Goal: Ask a question: Seek information or help from site administrators or community

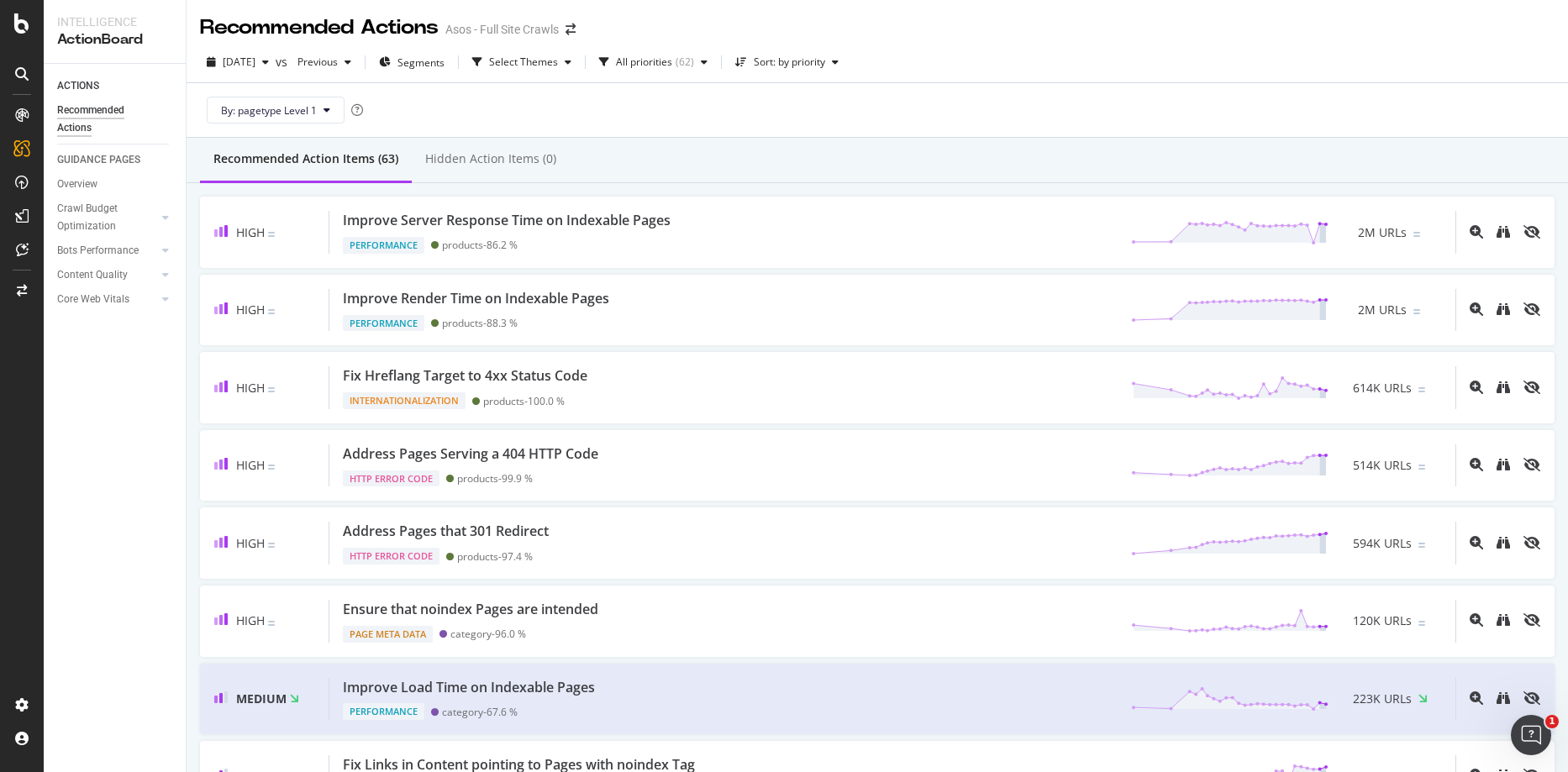
scroll to position [12, 0]
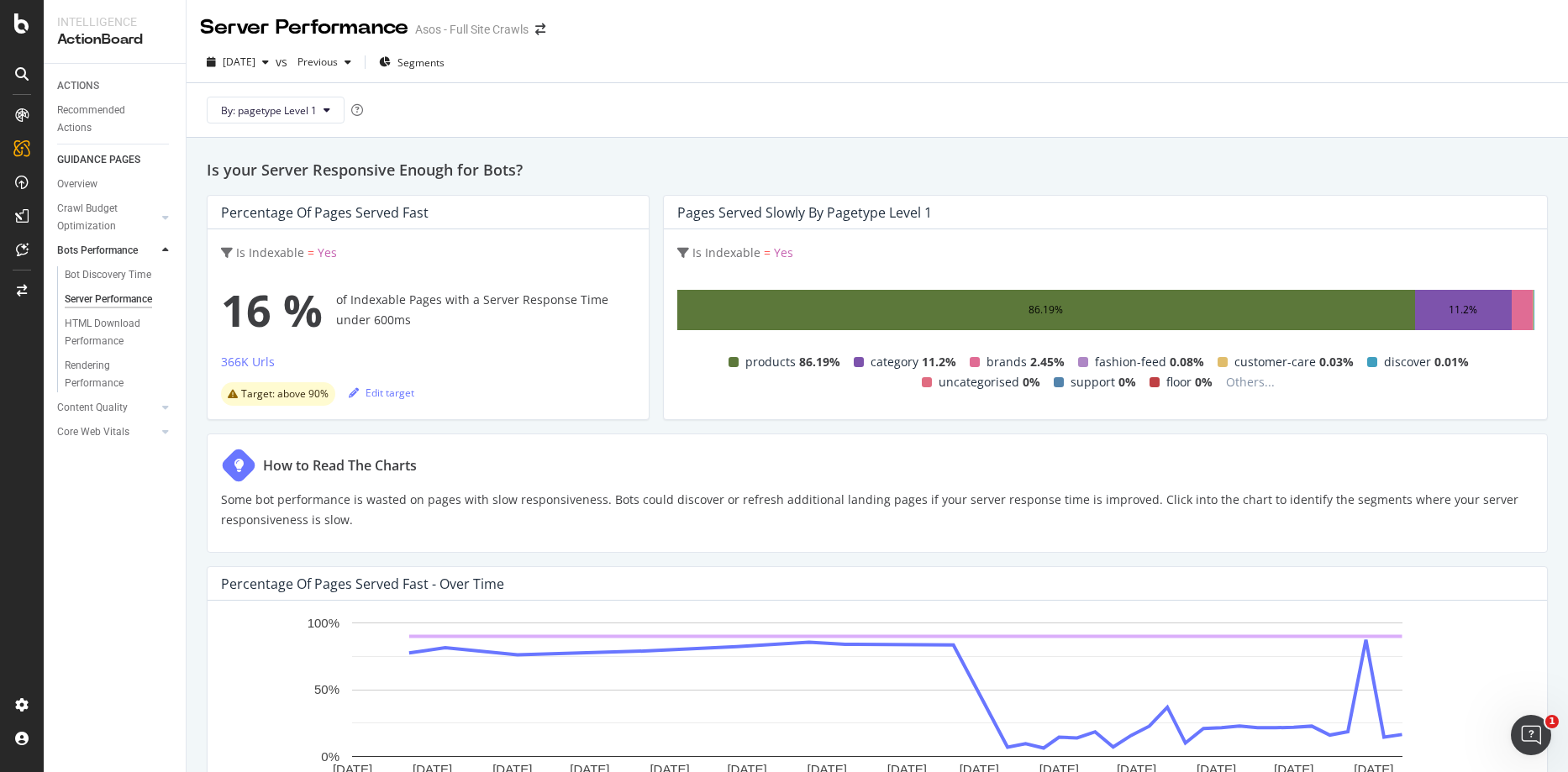
scroll to position [370, 0]
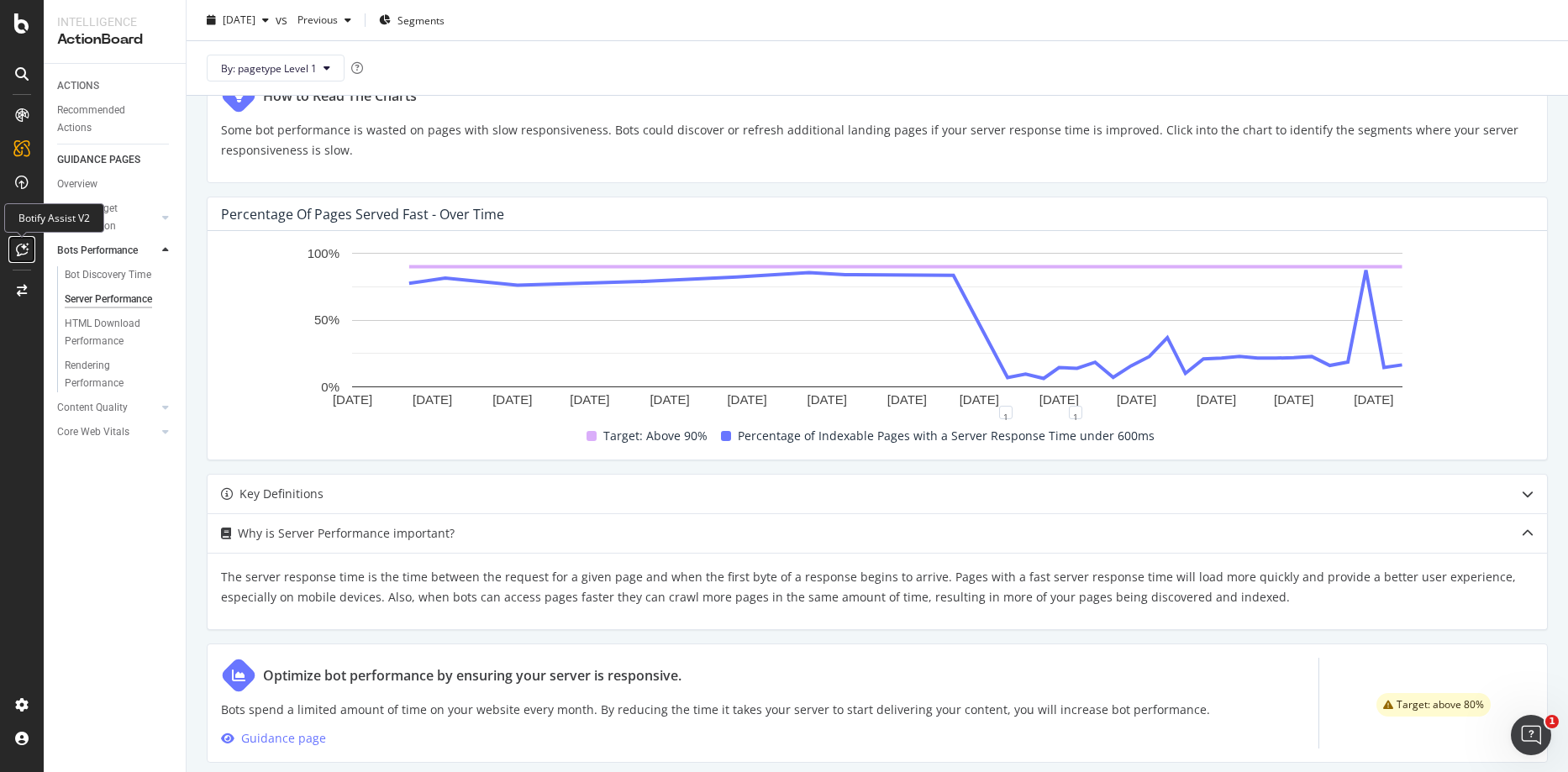
click at [26, 252] on icon at bounding box center [22, 249] width 13 height 13
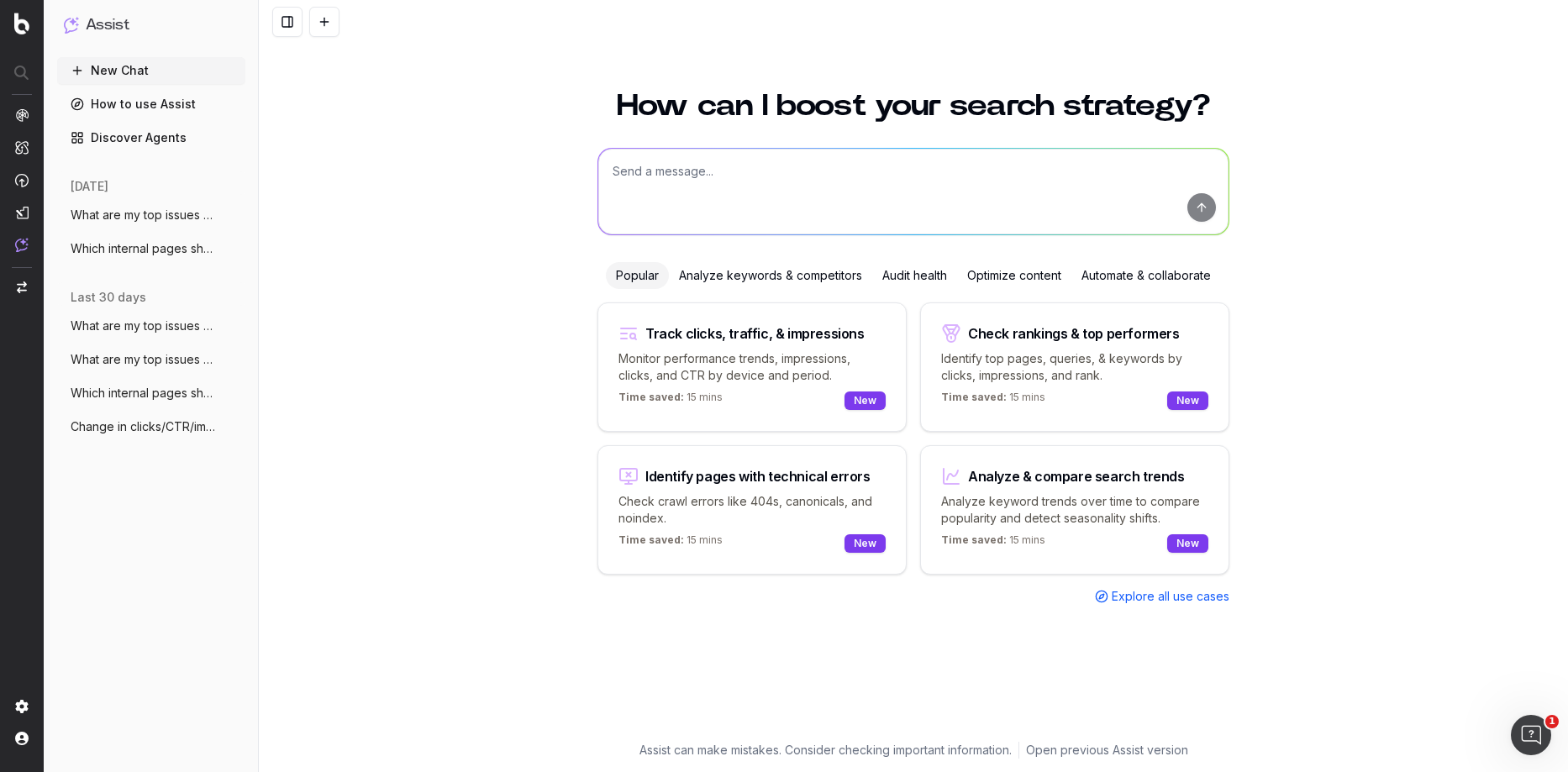
click at [1143, 604] on span "Explore all use cases" at bounding box center [1171, 596] width 118 height 17
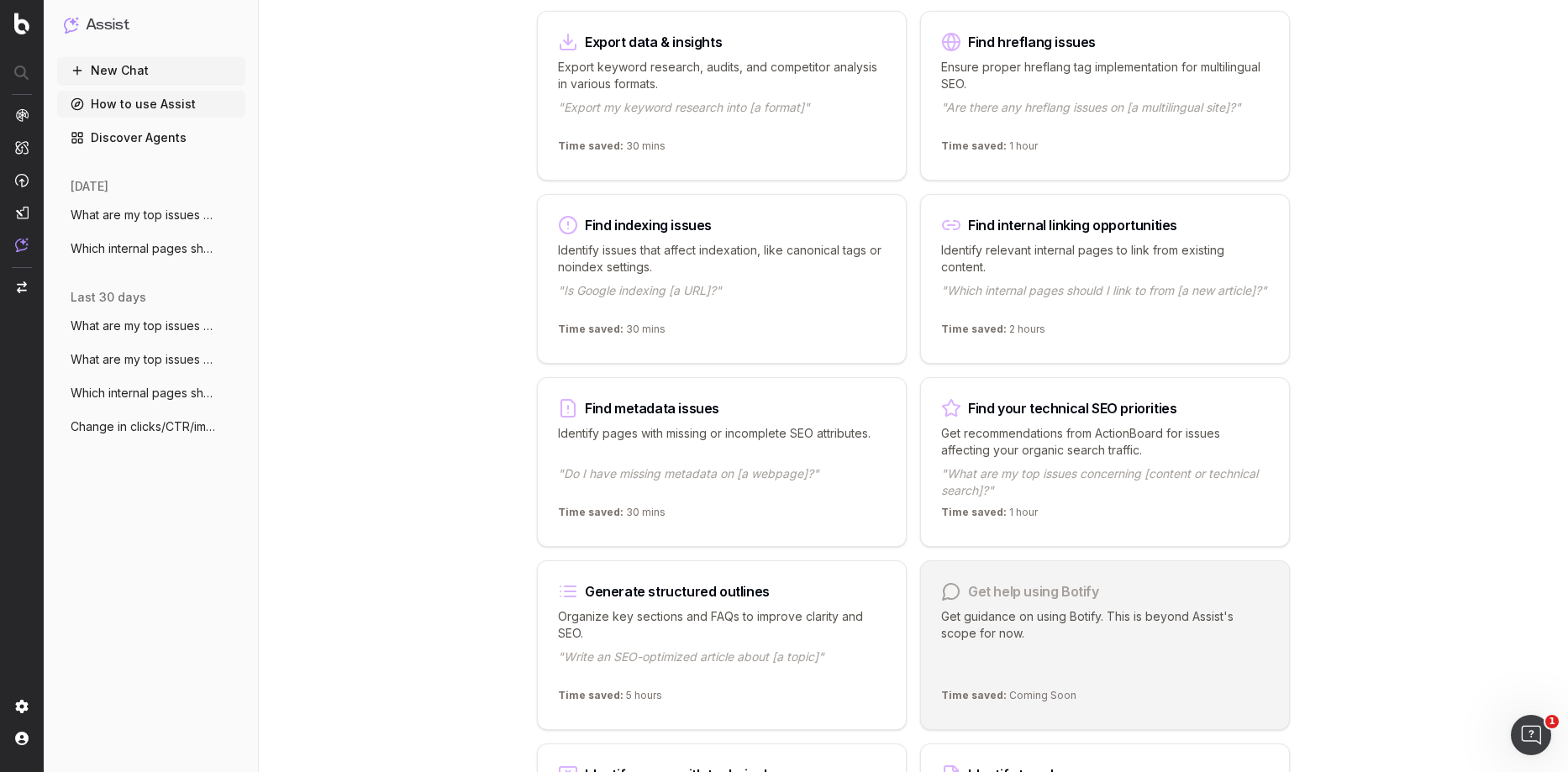
scroll to position [1001, 0]
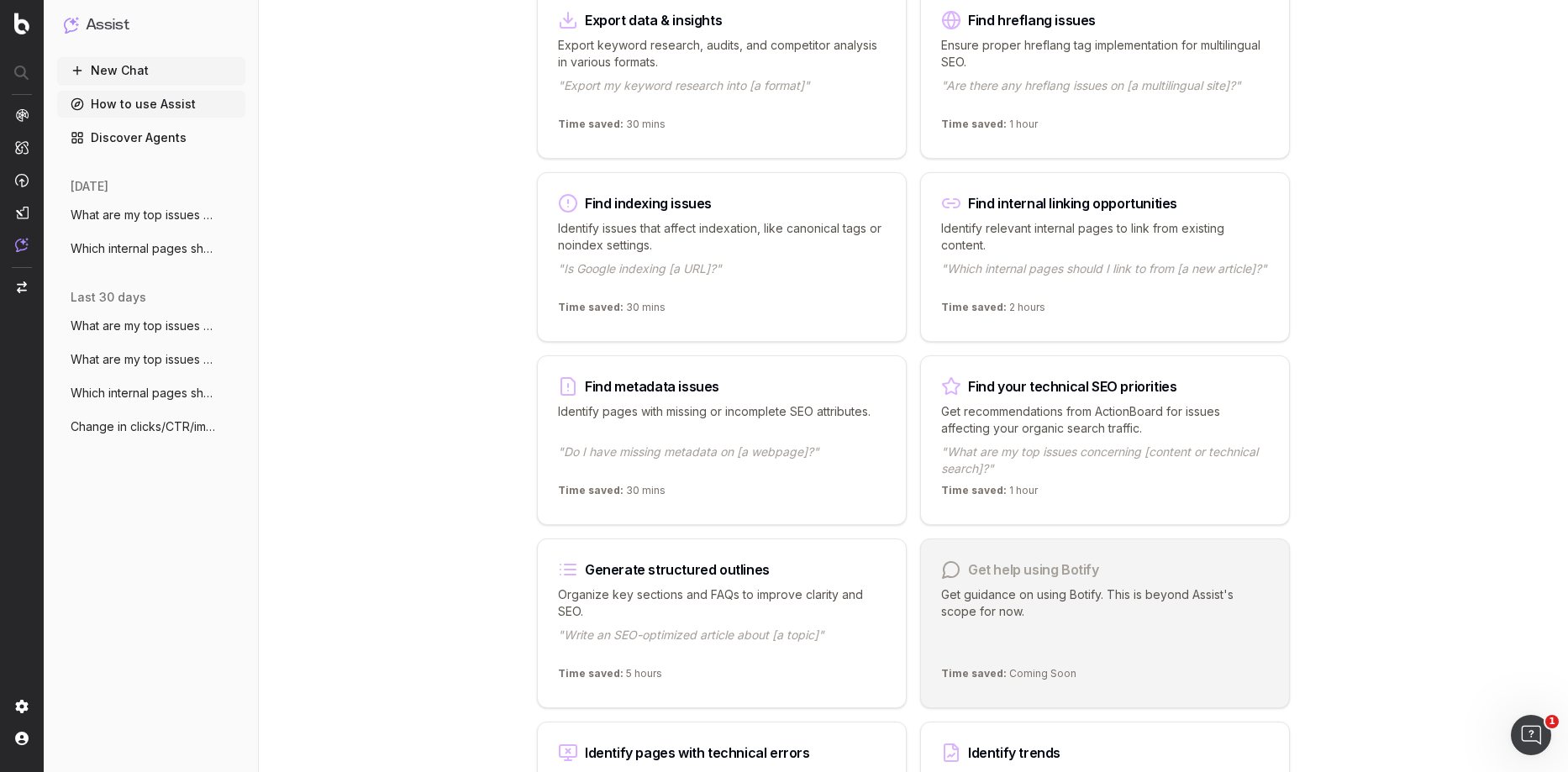
click at [1093, 472] on p ""What are my top issues concerning [content or technical search]?"" at bounding box center [1105, 460] width 328 height 34
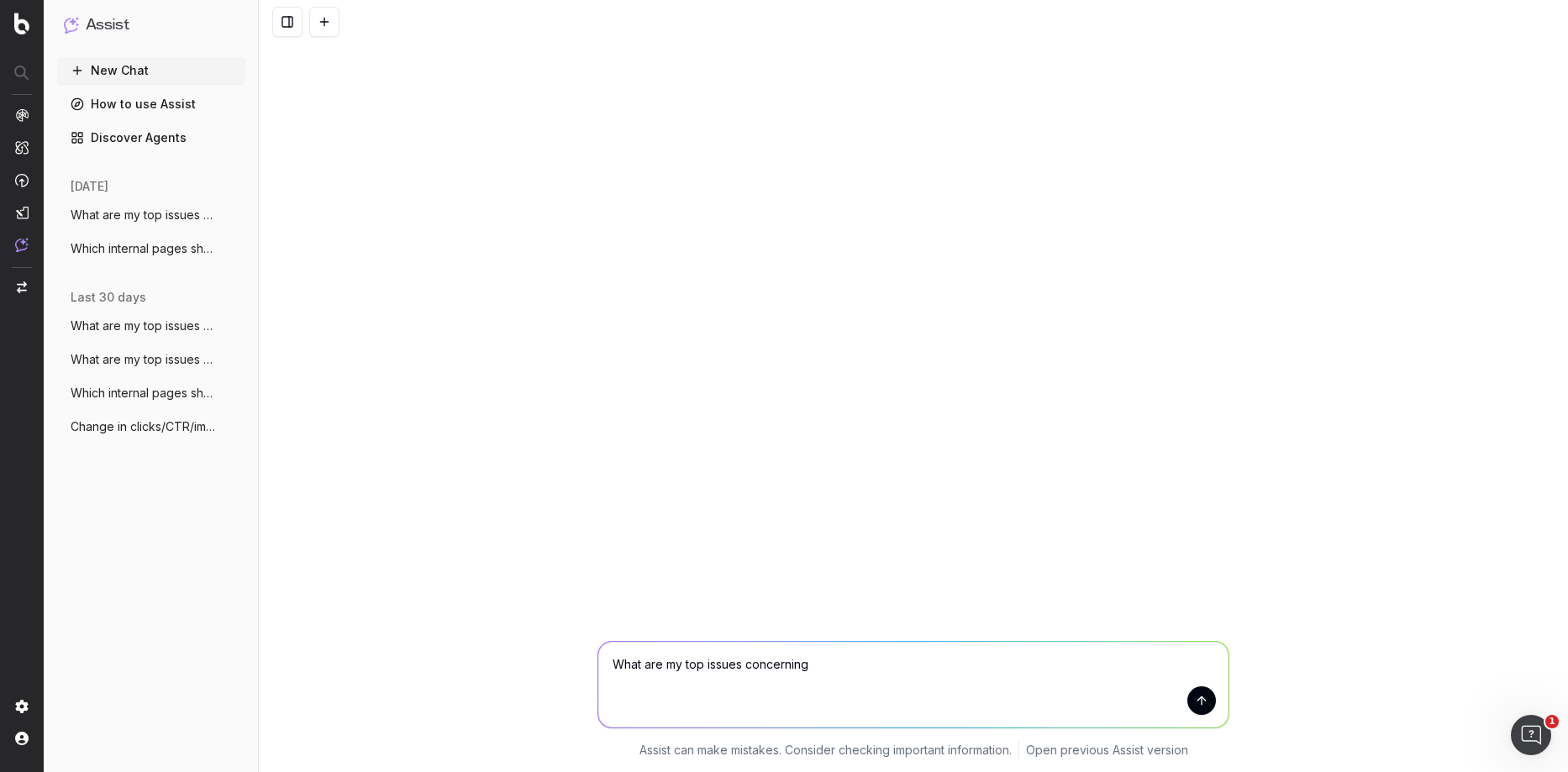
click at [1203, 697] on button "submit" at bounding box center [1201, 700] width 29 height 29
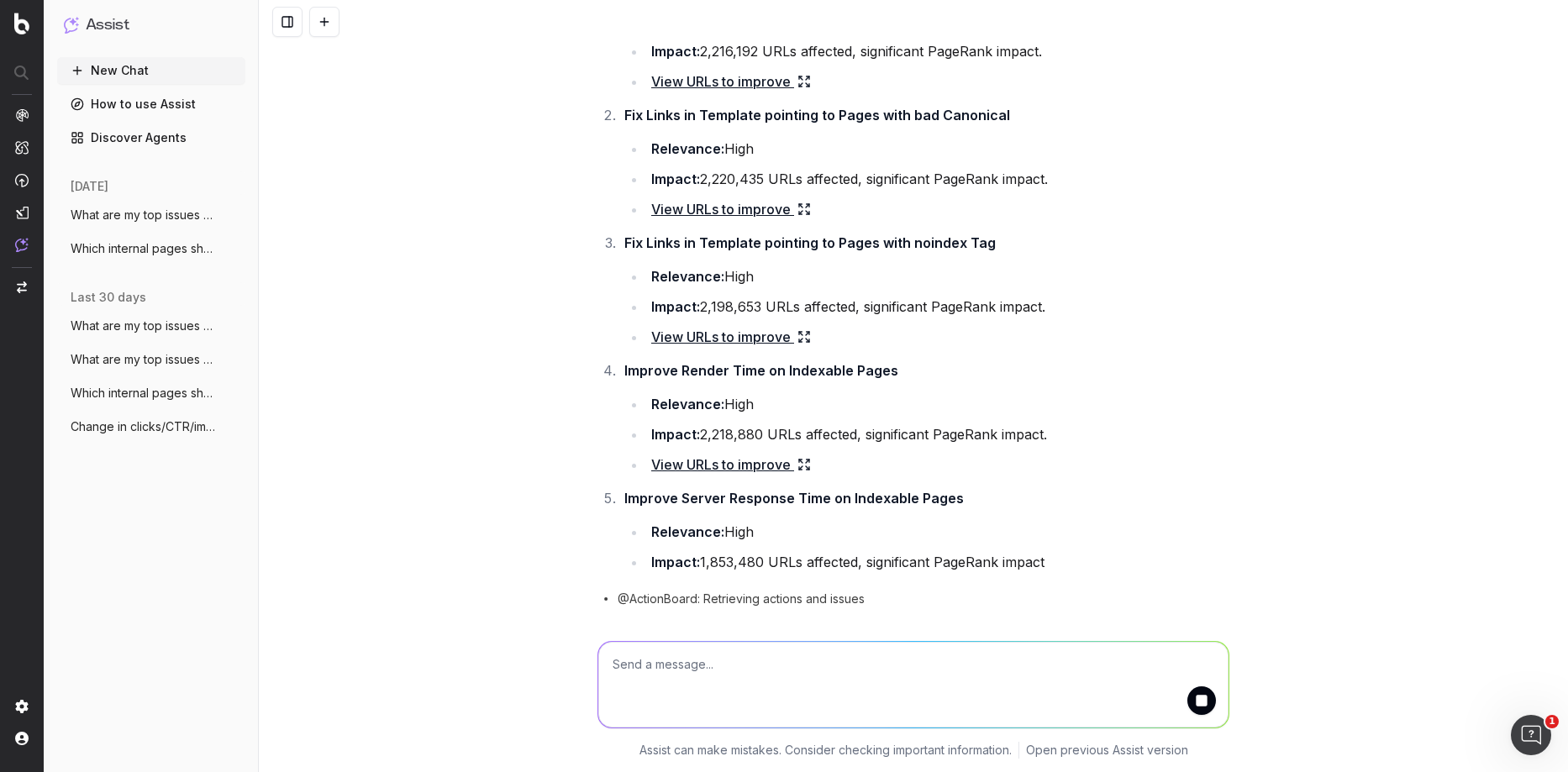
scroll to position [203, 0]
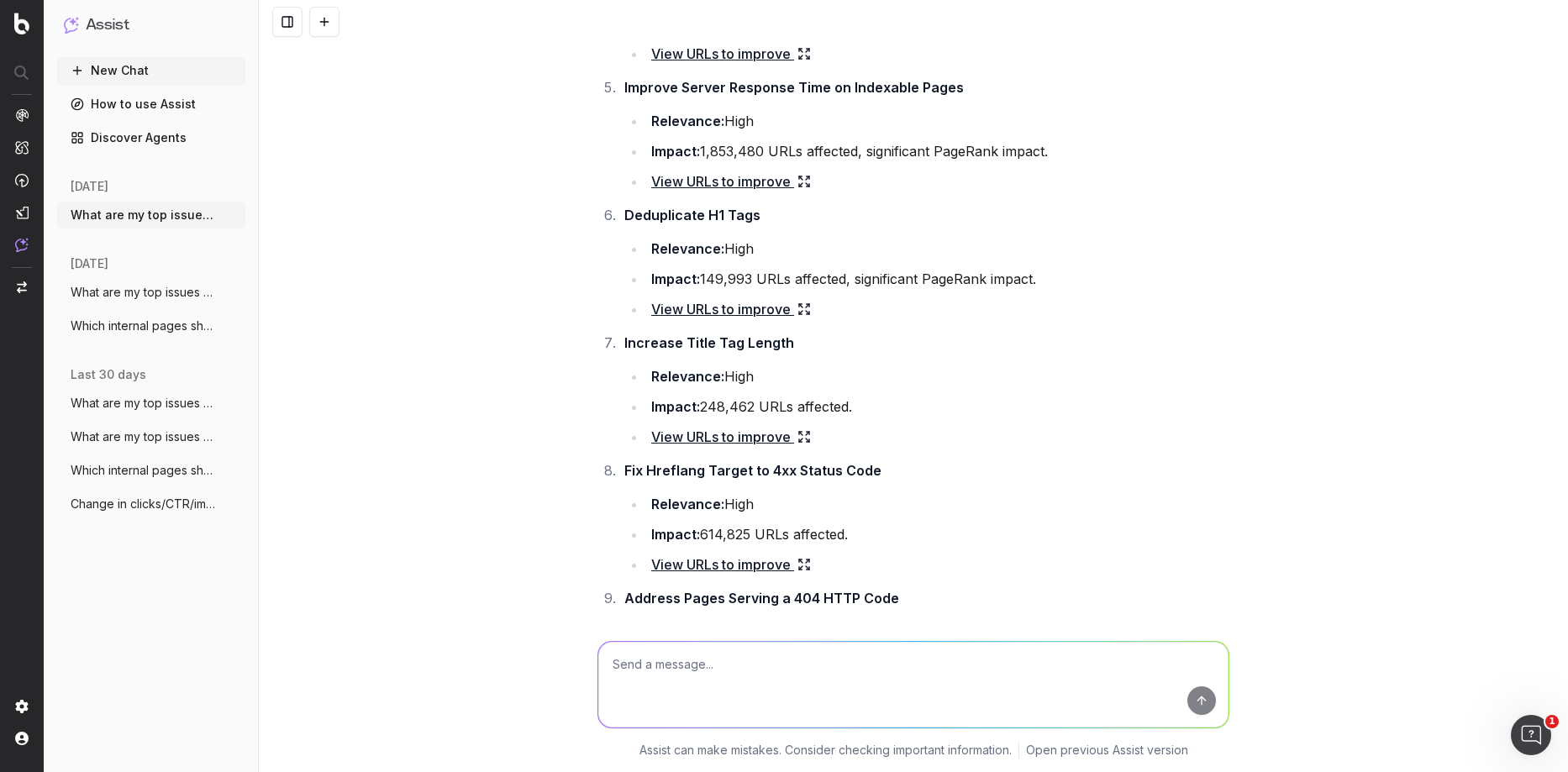
scroll to position [582, 0]
click at [714, 307] on link "View URLs to improve" at bounding box center [731, 311] width 160 height 24
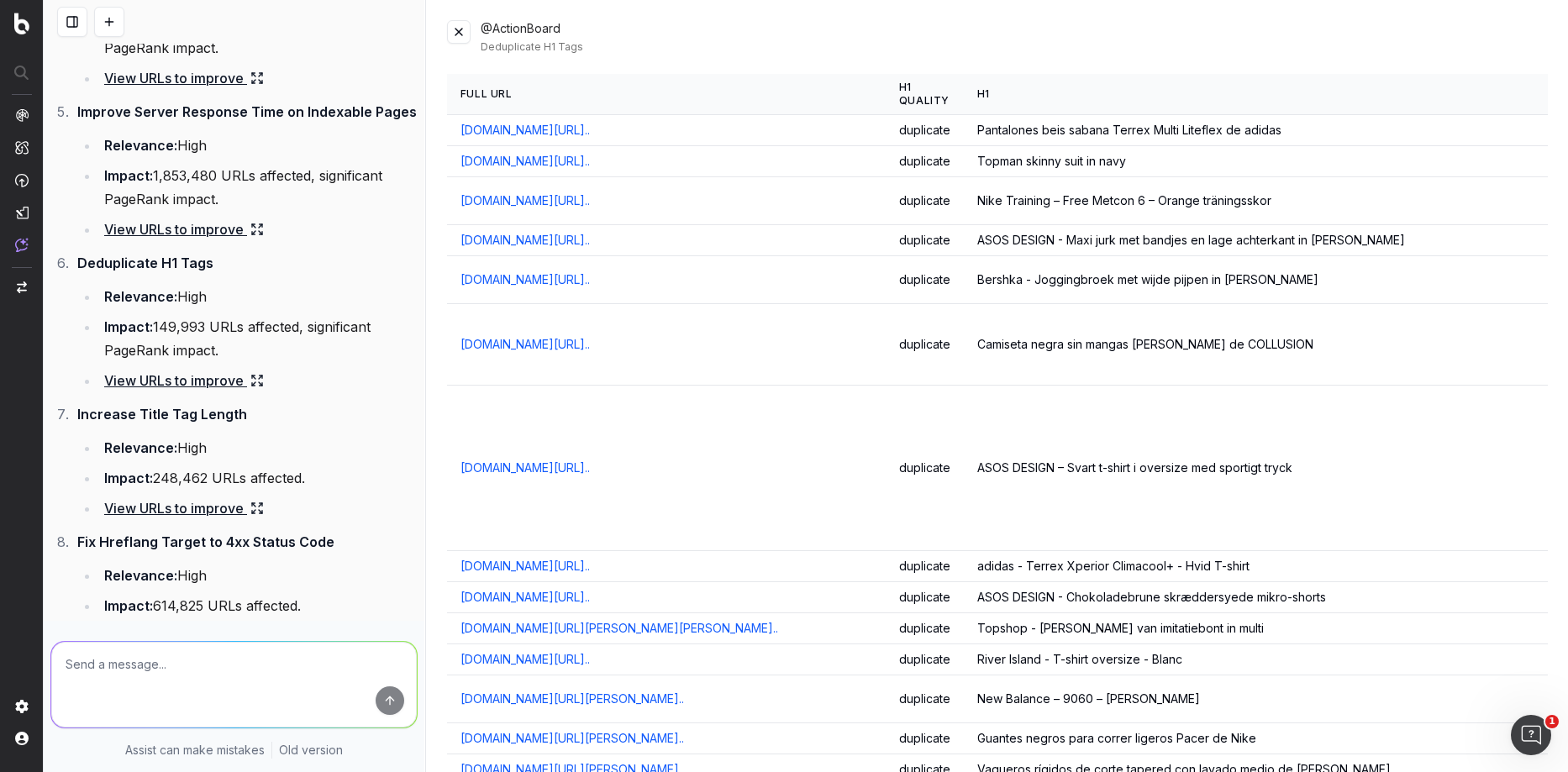
drag, startPoint x: 127, startPoint y: 311, endPoint x: 87, endPoint y: 276, distance: 53.2
click at [124, 308] on ul "Relevance: High Impact: 149,993 URLs affected, significant PageRank impact. Vie…" at bounding box center [247, 339] width 341 height 108
drag, startPoint x: 77, startPoint y: 261, endPoint x: 228, endPoint y: 343, distance: 171.8
click at [228, 343] on li "Deduplicate H1 Tags Relevance: High Impact: 149,993 URLs affected, significant …" at bounding box center [245, 322] width 346 height 141
copy li "Deduplicate H1 Tags Relevance: High Impact: 149,993 URLs affected, significant …"
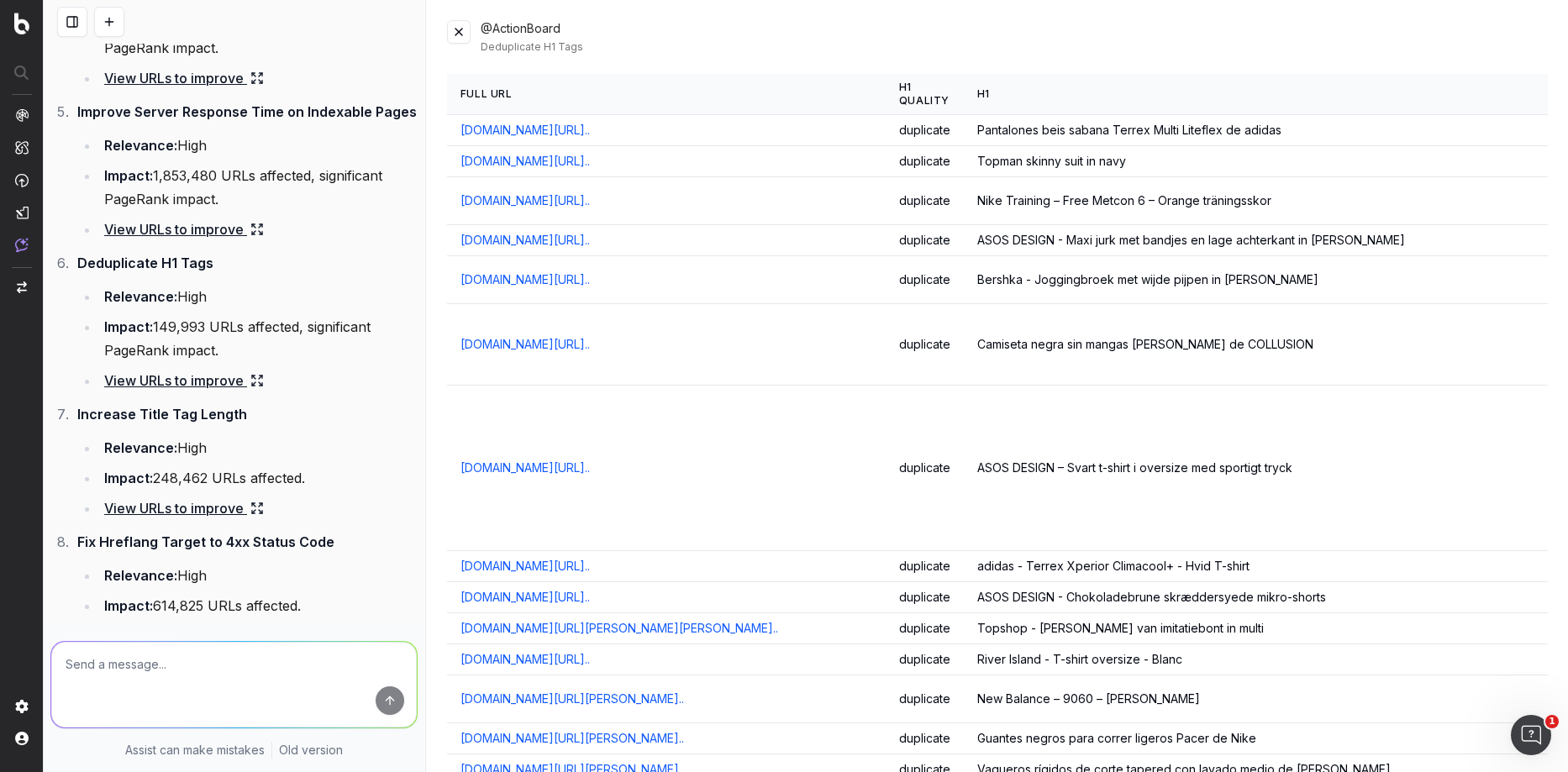
click at [1277, 340] on div "Camiseta negra sin mangas de canalé de COLLUSION" at bounding box center [1339, 344] width 726 height 17
drag, startPoint x: 1029, startPoint y: 133, endPoint x: 1230, endPoint y: 136, distance: 201.0
click at [1230, 136] on div "Pantalones beis sabana Terrex Multi Liteflex de adidas" at bounding box center [1339, 130] width 726 height 17
drag, startPoint x: 898, startPoint y: 87, endPoint x: 968, endPoint y: 105, distance: 72.3
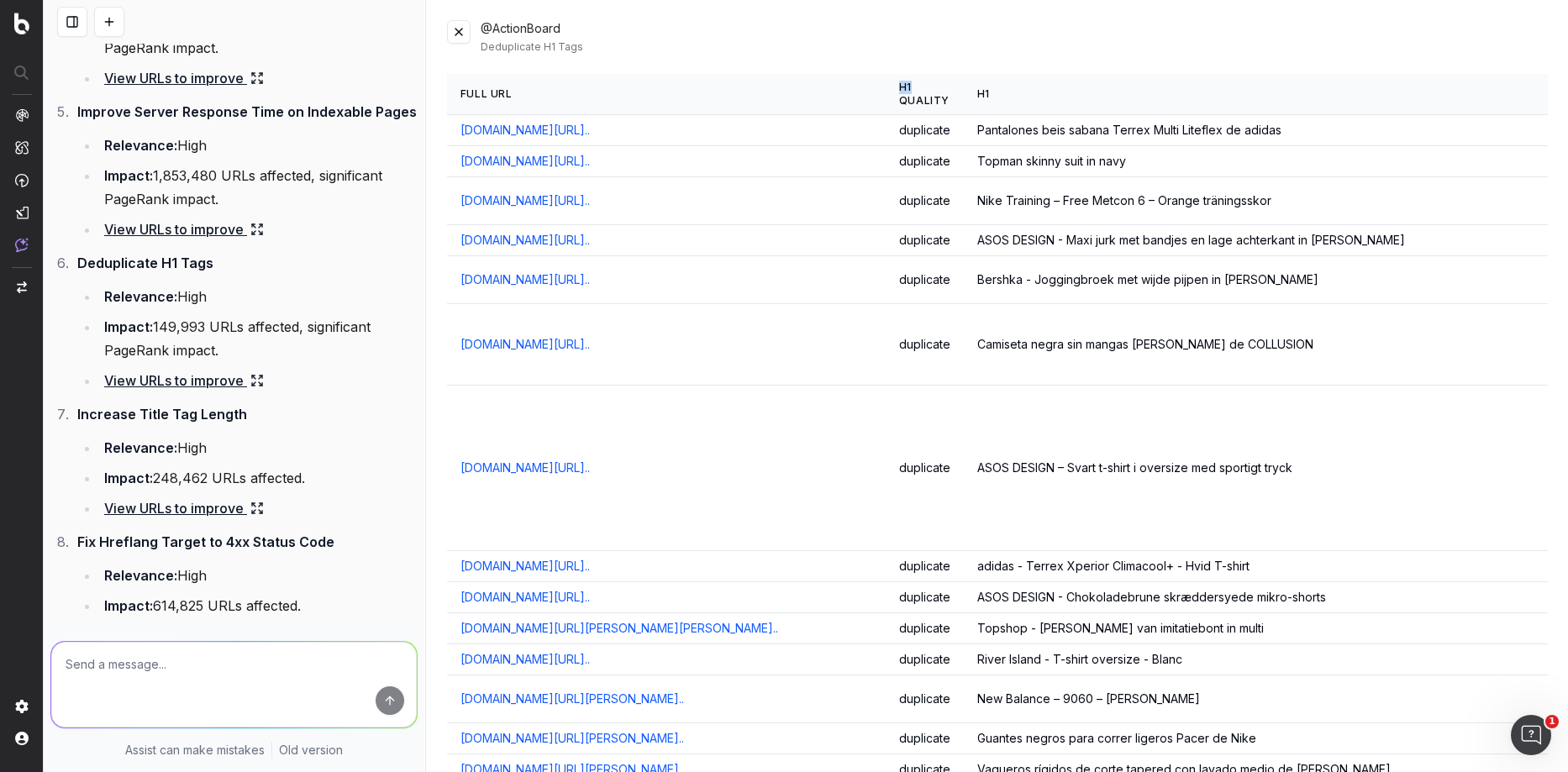
click at [923, 87] on th "H1 Quality" at bounding box center [925, 94] width 78 height 41
click at [967, 106] on th "H1" at bounding box center [1340, 94] width 753 height 41
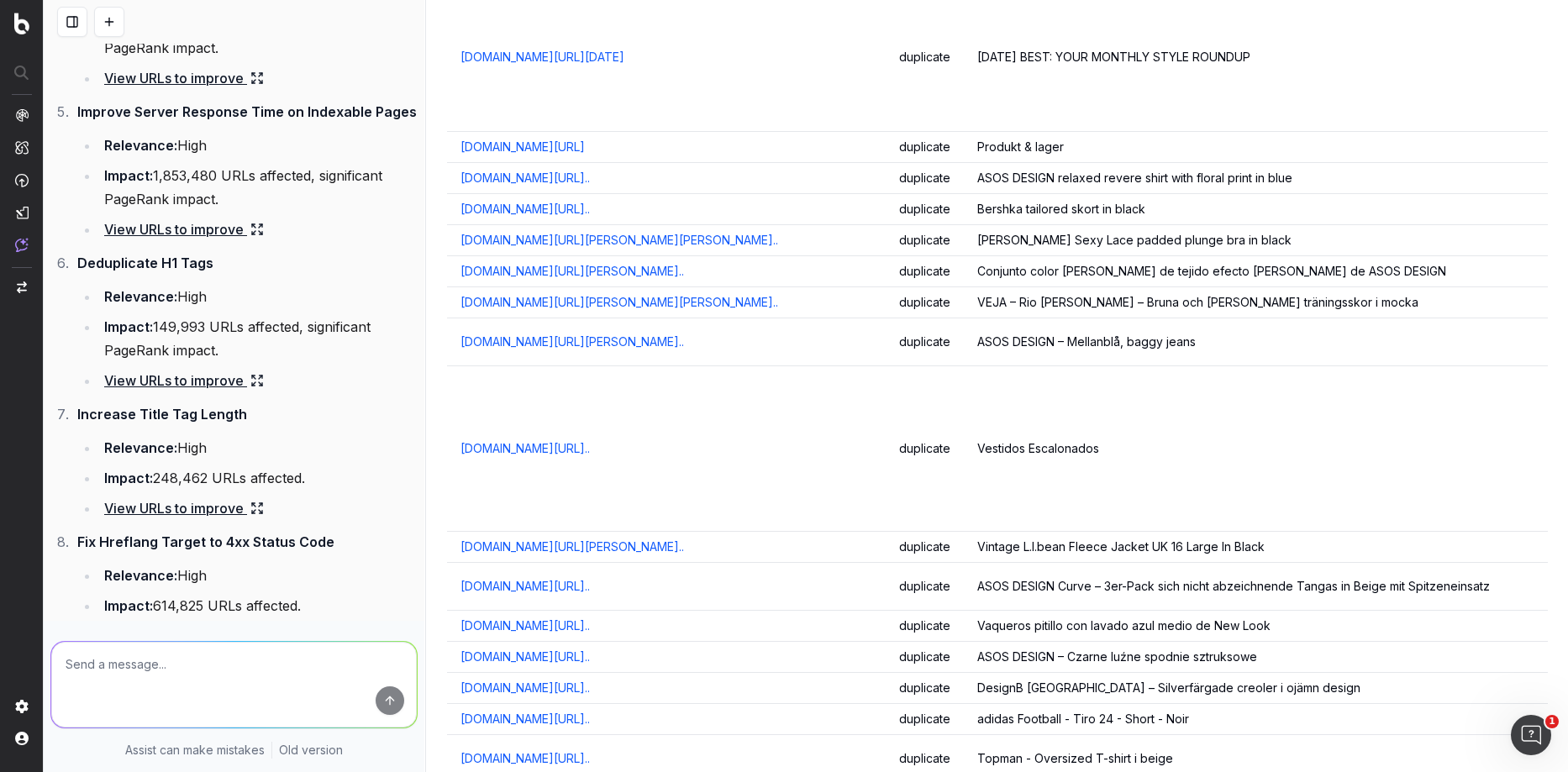
scroll to position [2925, 0]
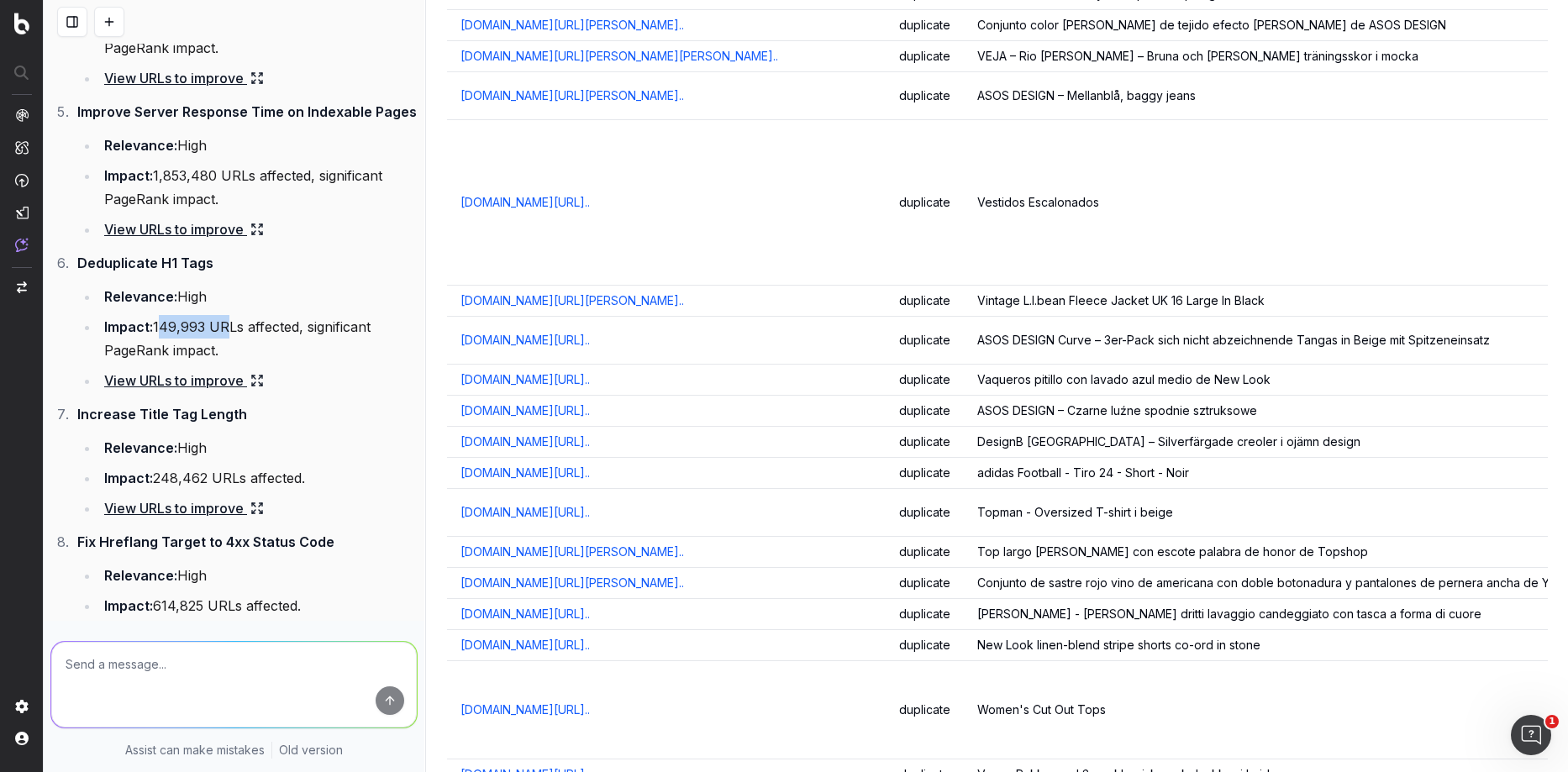
drag, startPoint x: 158, startPoint y: 329, endPoint x: 220, endPoint y: 327, distance: 62.0
click at [220, 327] on li "Impact: 149,993 URLs affected, significant PageRank impact." at bounding box center [258, 338] width 319 height 47
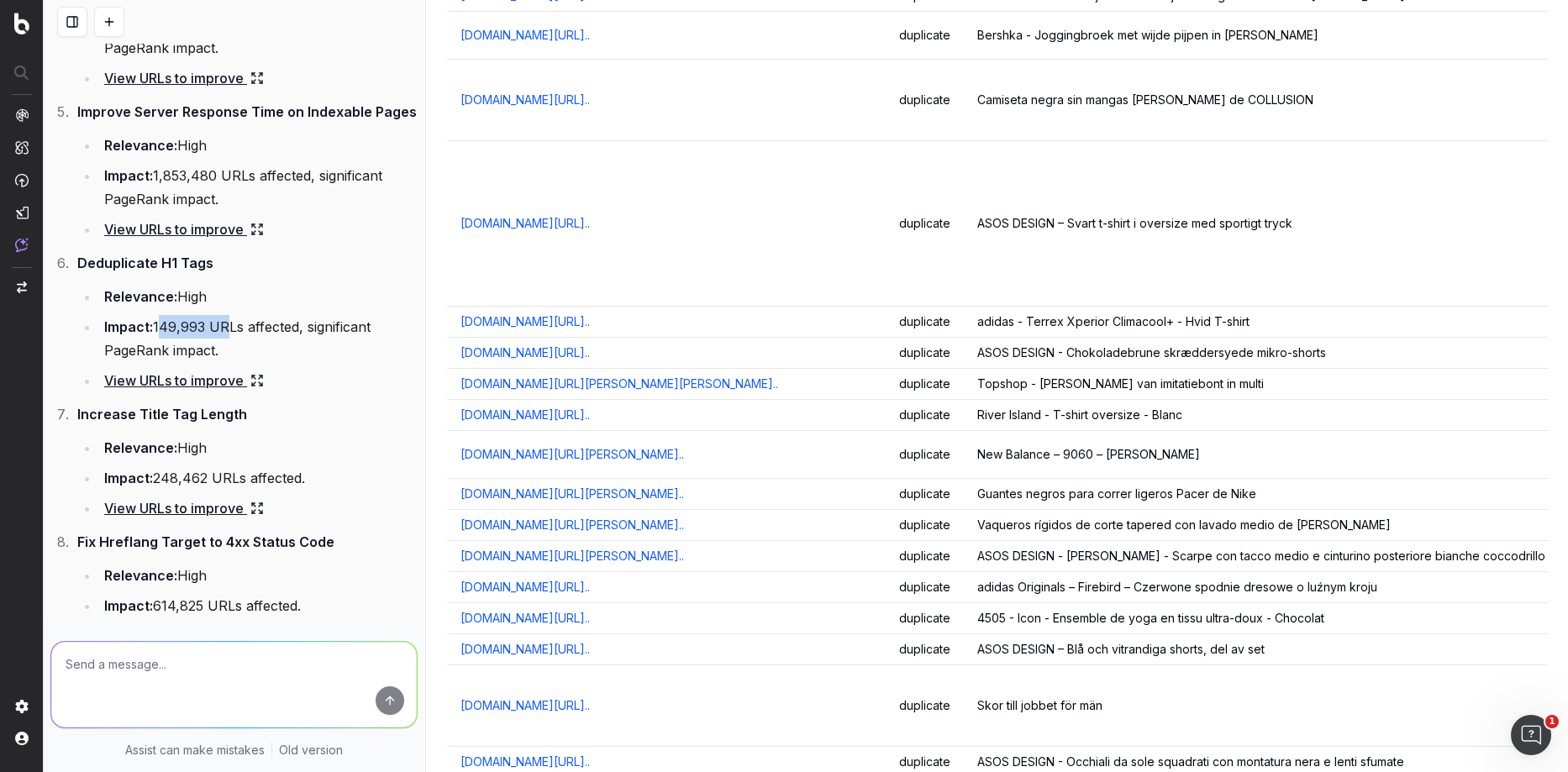
scroll to position [0, 0]
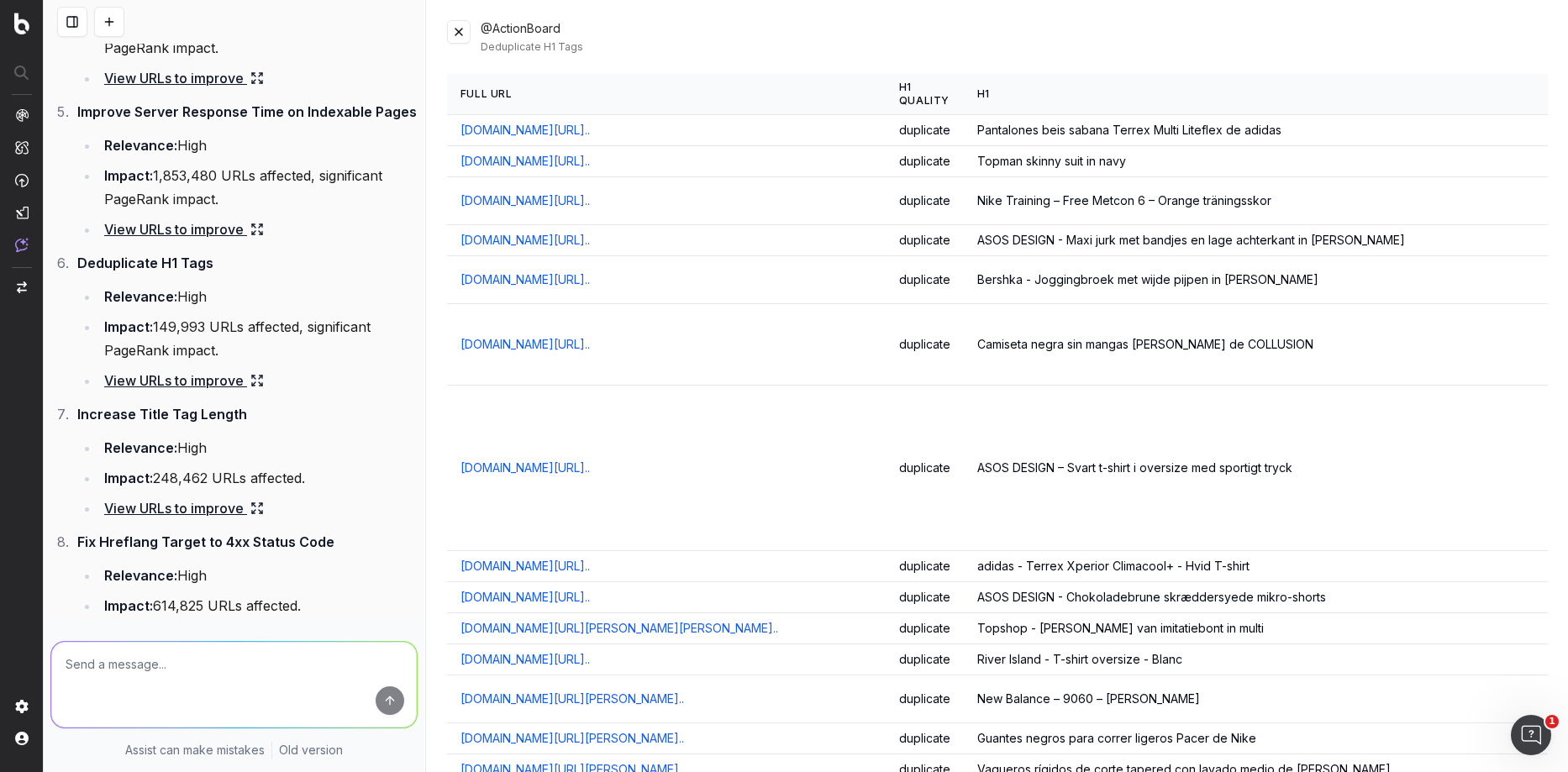
click at [1327, 363] on td "Camiseta negra sin mangas de canalé de COLLUSION" at bounding box center [1340, 346] width 753 height 82
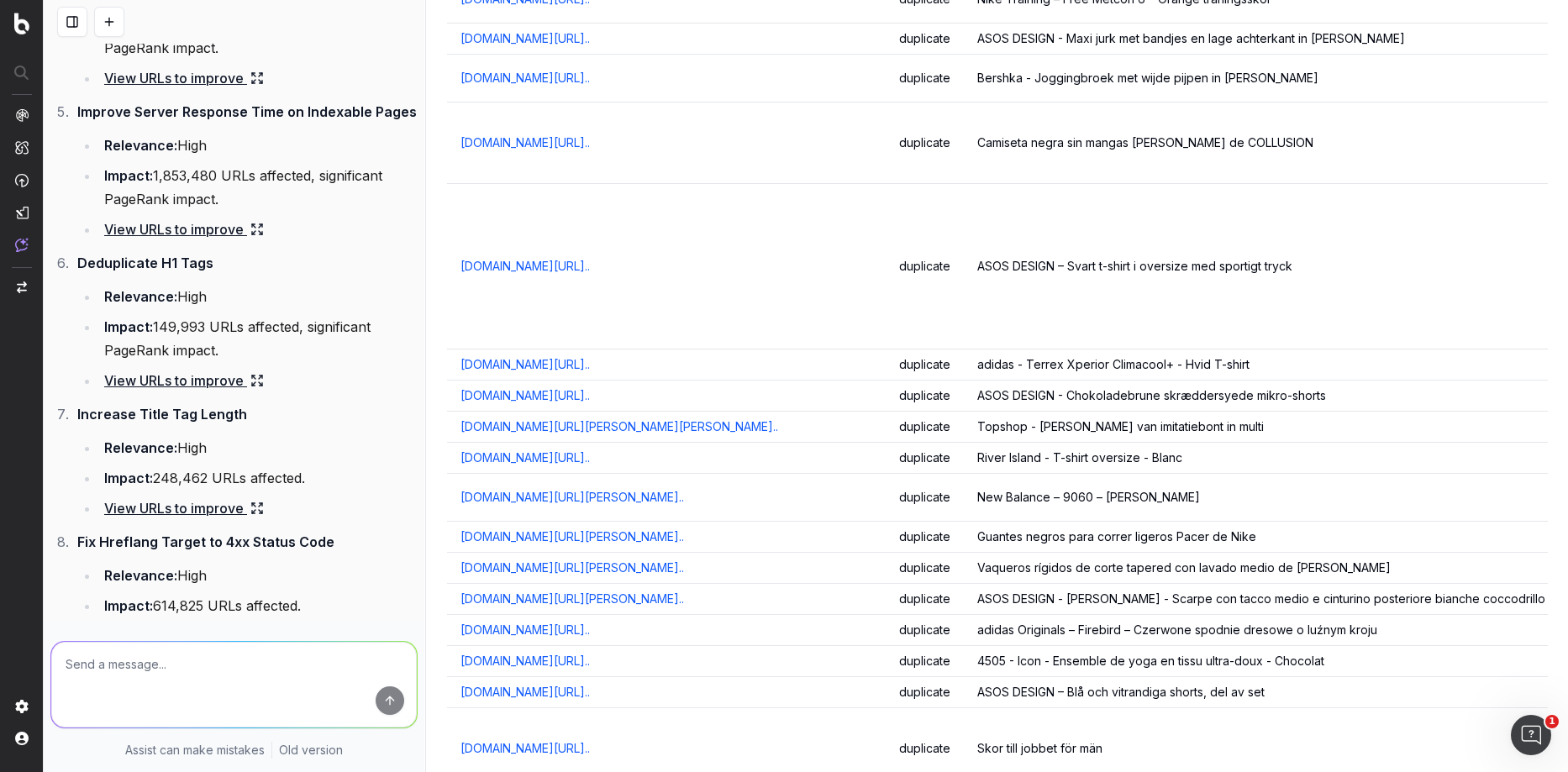
scroll to position [323, 0]
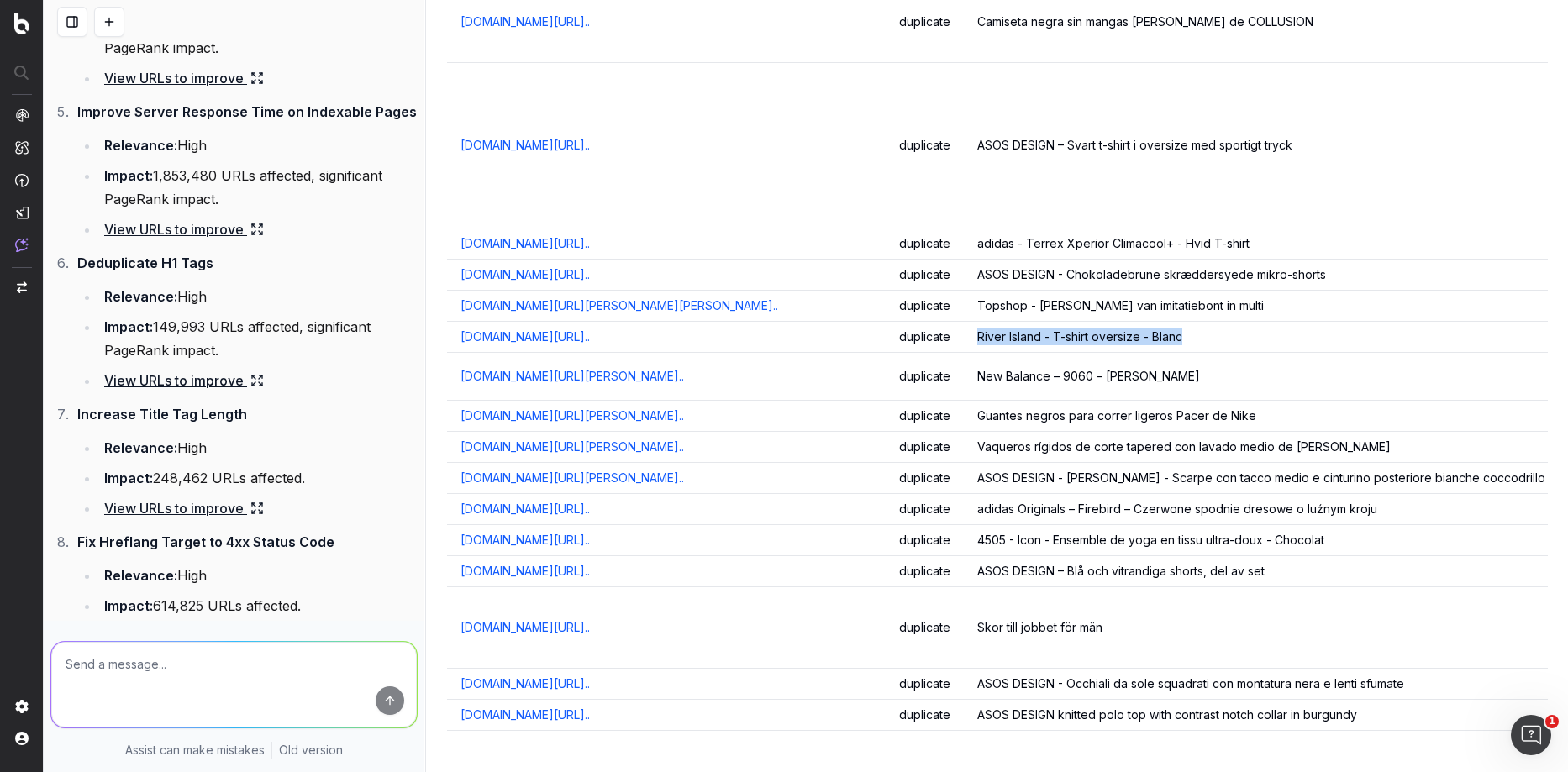
drag, startPoint x: 976, startPoint y: 338, endPoint x: 1199, endPoint y: 342, distance: 223.0
click at [1199, 342] on div "River Island - T-shirt oversize - Blanc" at bounding box center [1339, 337] width 726 height 17
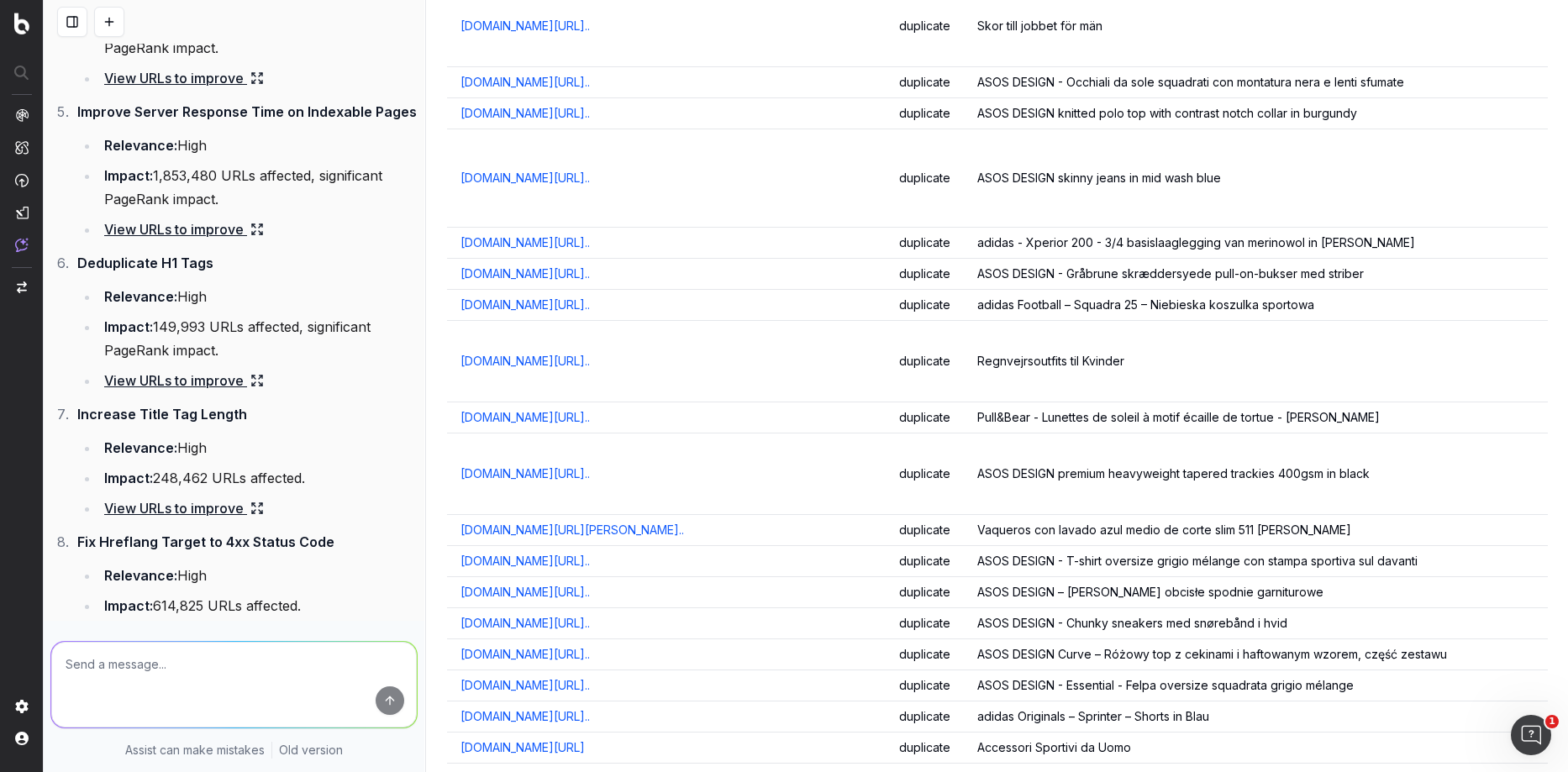
scroll to position [927, 0]
click at [551, 470] on link "www.asos.com/au/asos-design/asos-design-premium-heavyweight-..." at bounding box center [525, 471] width 130 height 17
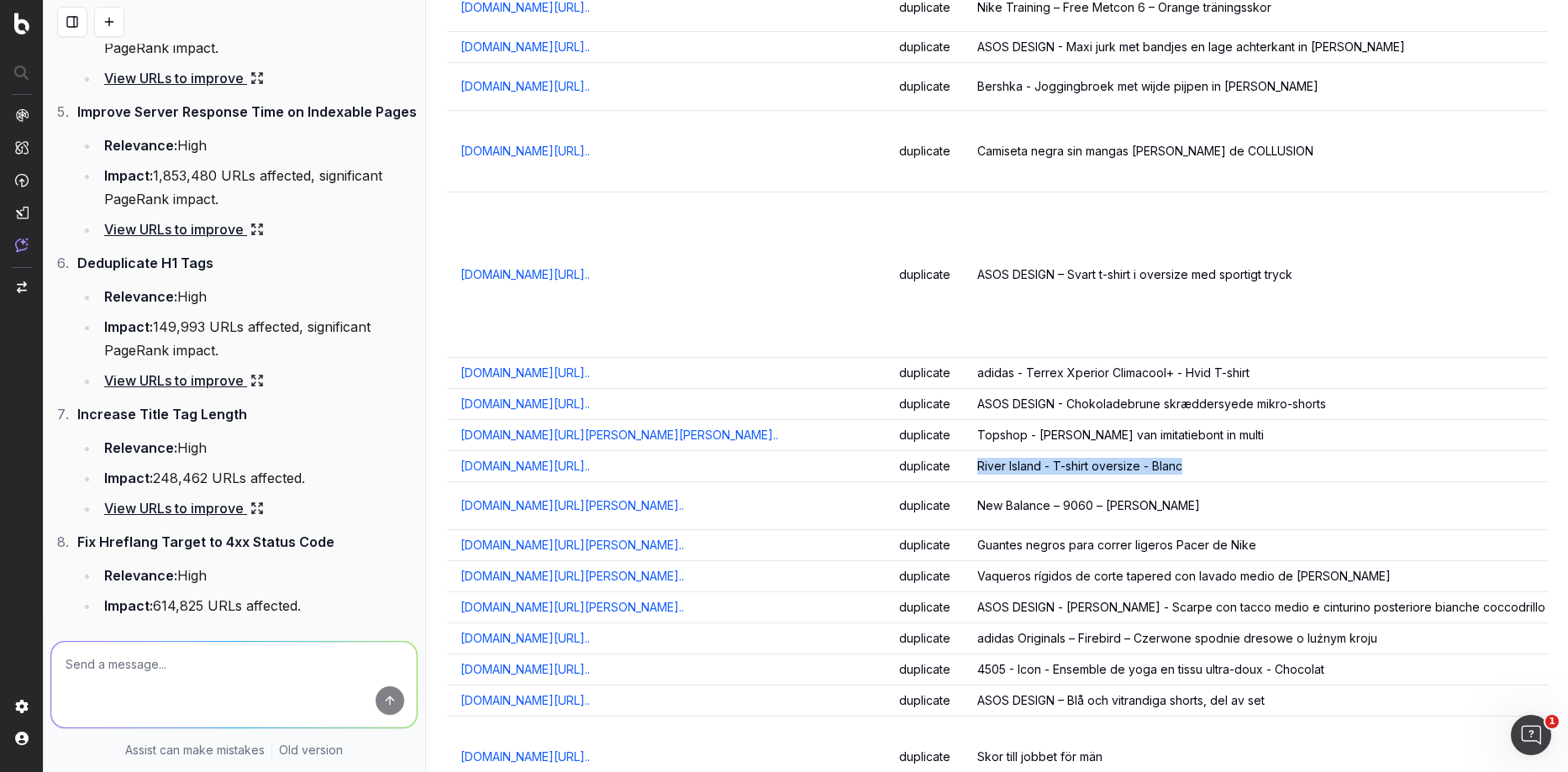
scroll to position [0, 0]
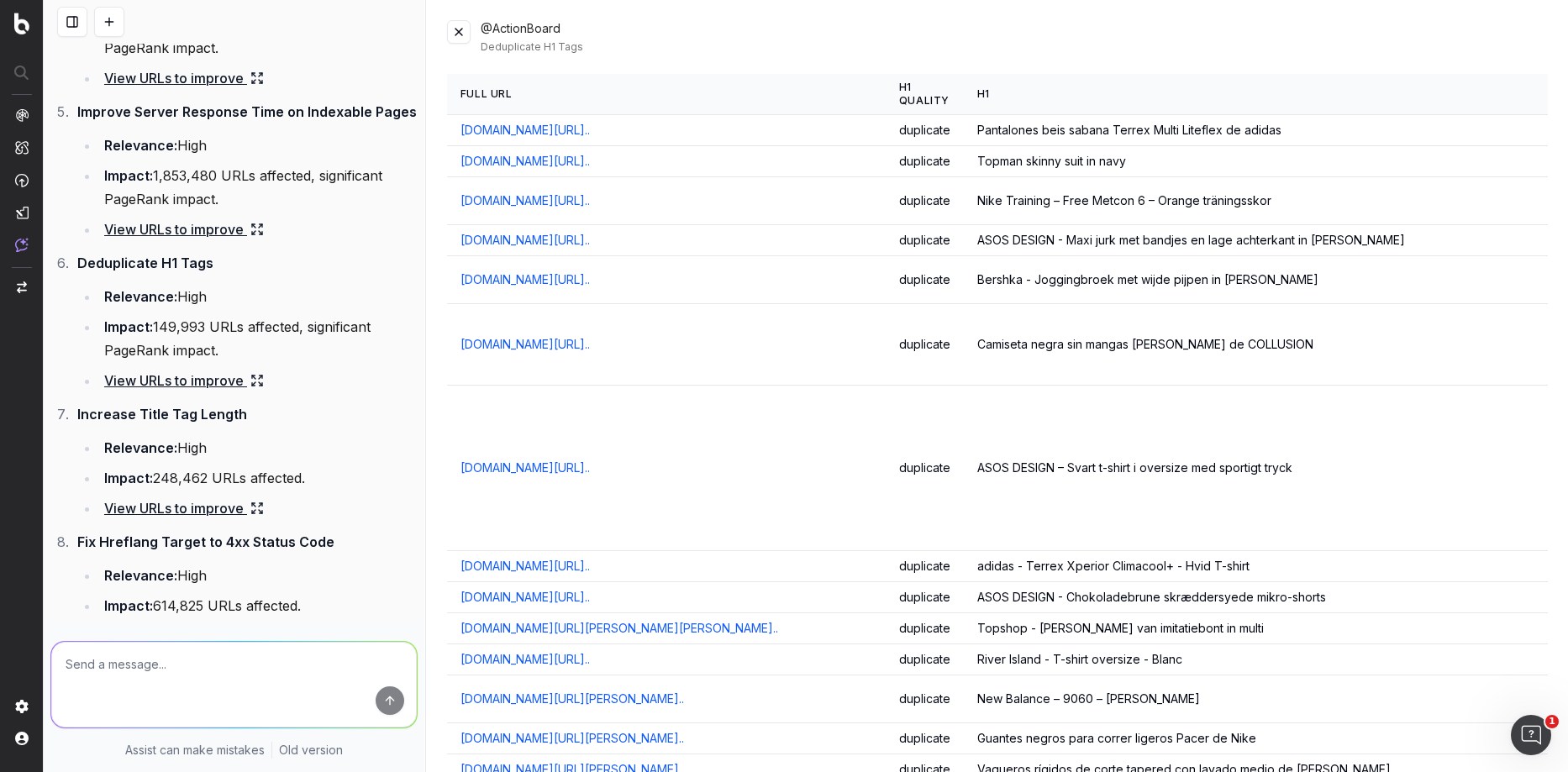
click at [167, 685] on textarea at bounding box center [234, 685] width 366 height 86
type textarea "Why are the H1 tags considered as duplicate?"
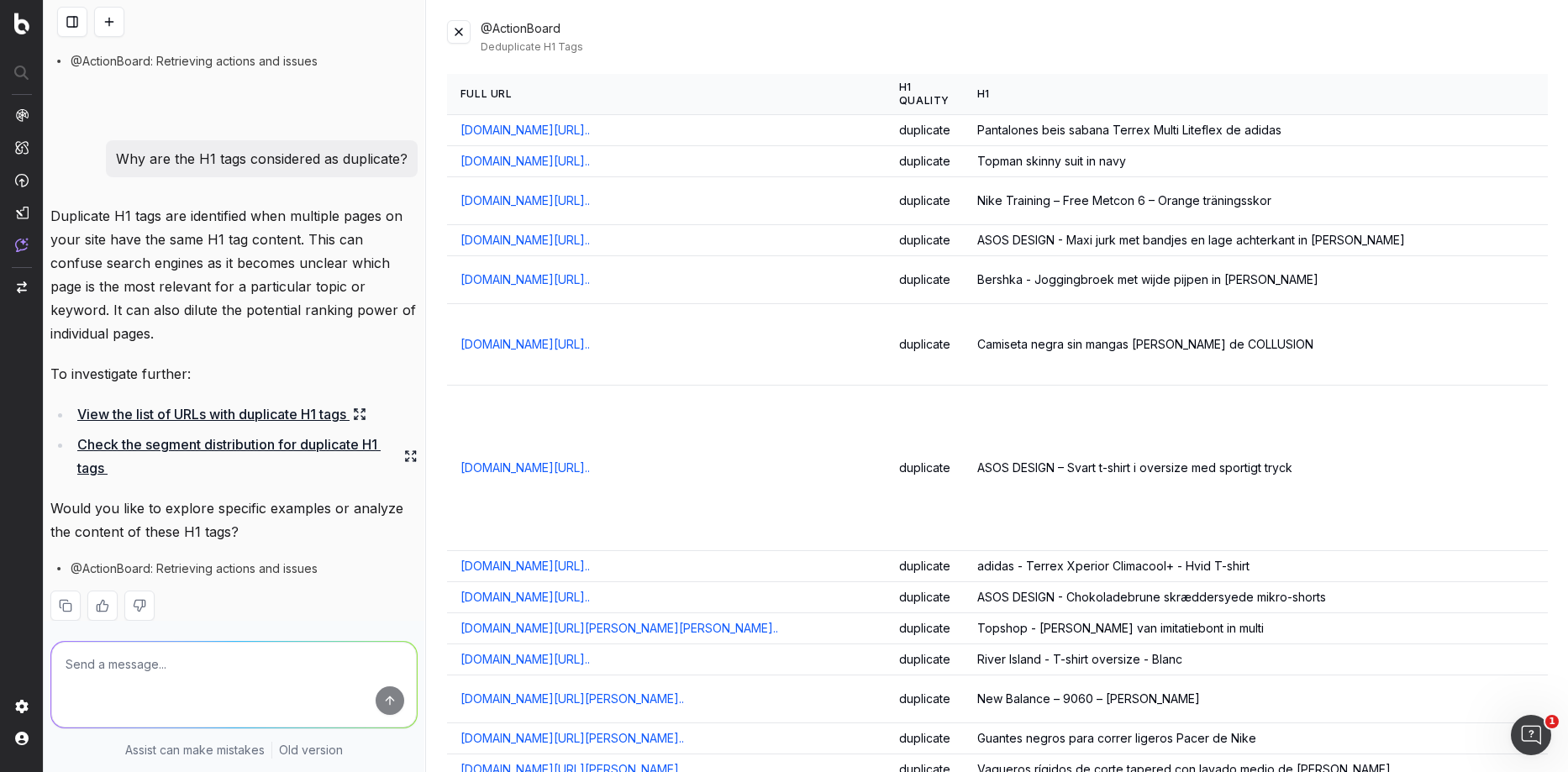
scroll to position [1658, 0]
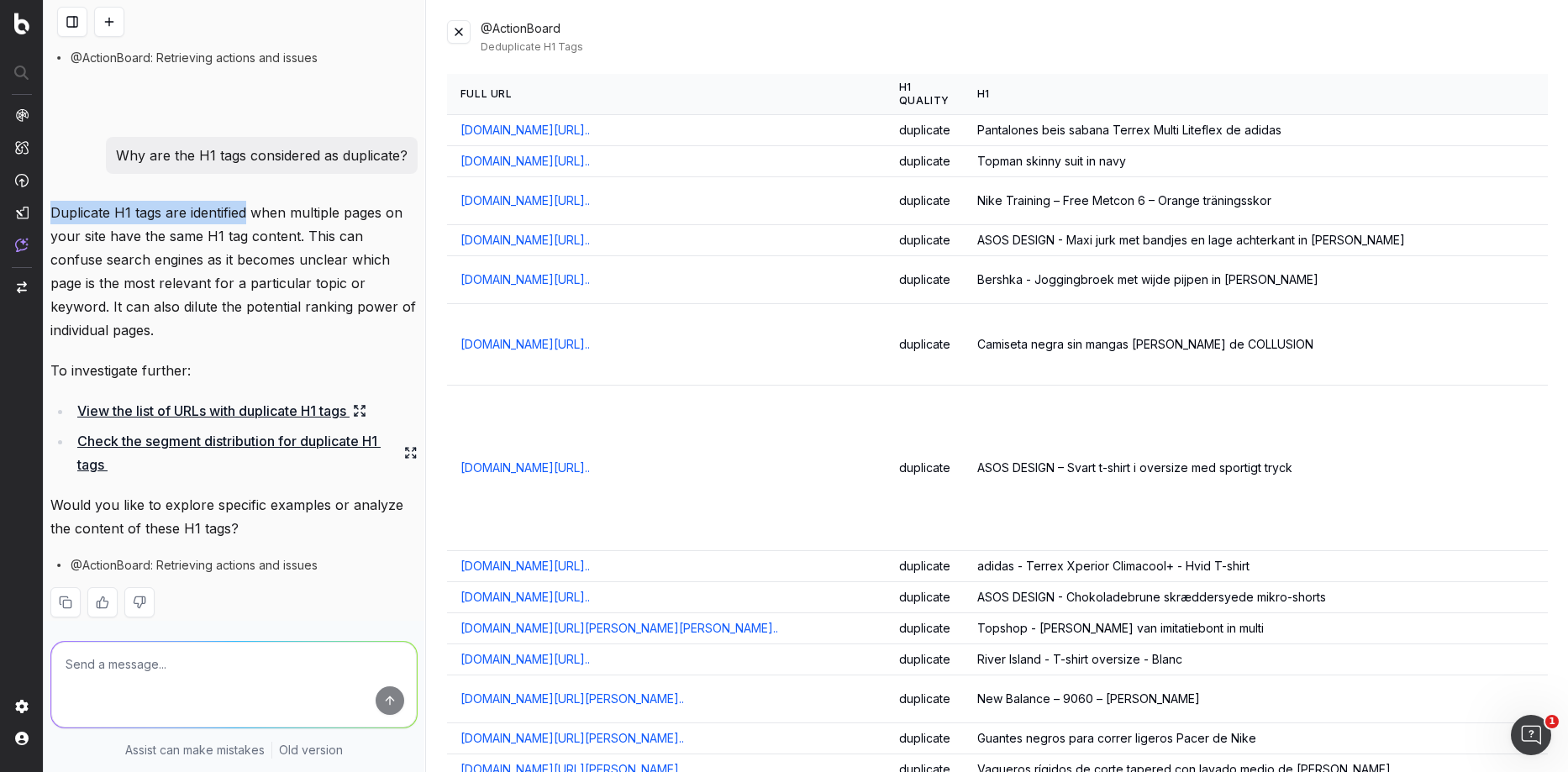
drag, startPoint x: 51, startPoint y: 215, endPoint x: 246, endPoint y: 224, distance: 195.2
click at [246, 224] on p "Duplicate H1 tags are identified when multiple pages on your site have the same…" at bounding box center [234, 271] width 368 height 141
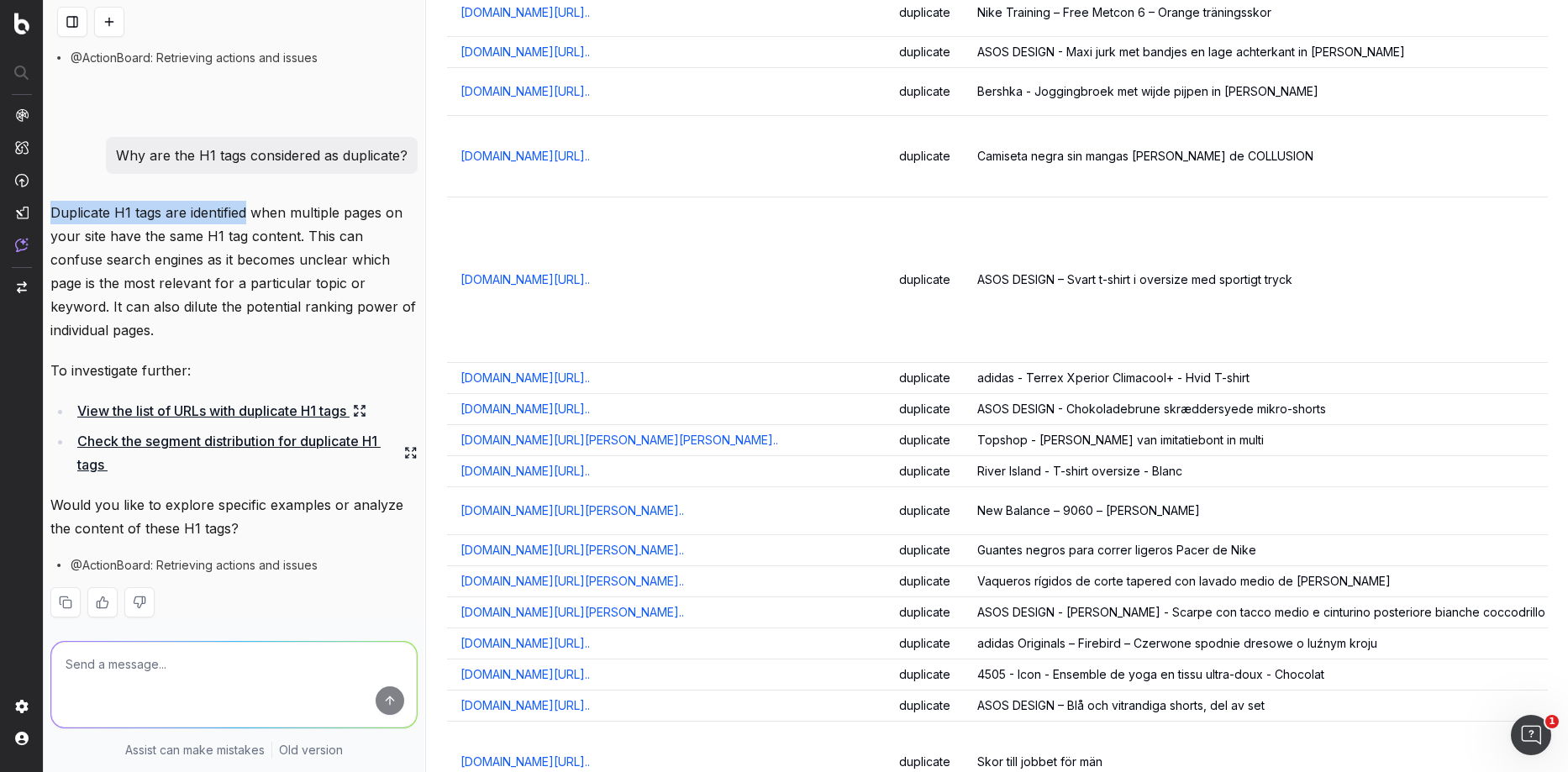
scroll to position [0, 0]
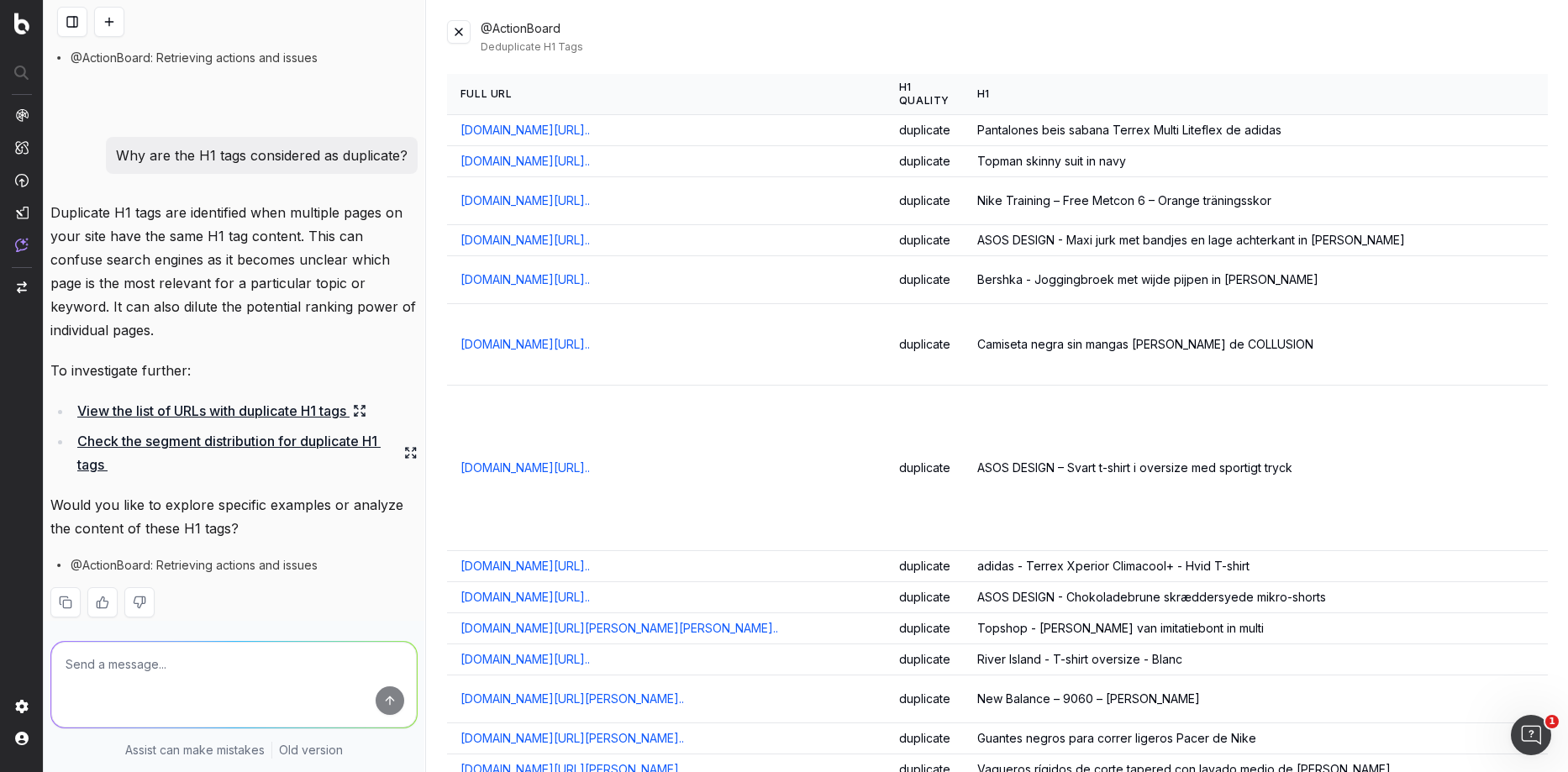
click at [161, 429] on link "Check the segment distribution for duplicate H1 tags" at bounding box center [247, 452] width 341 height 47
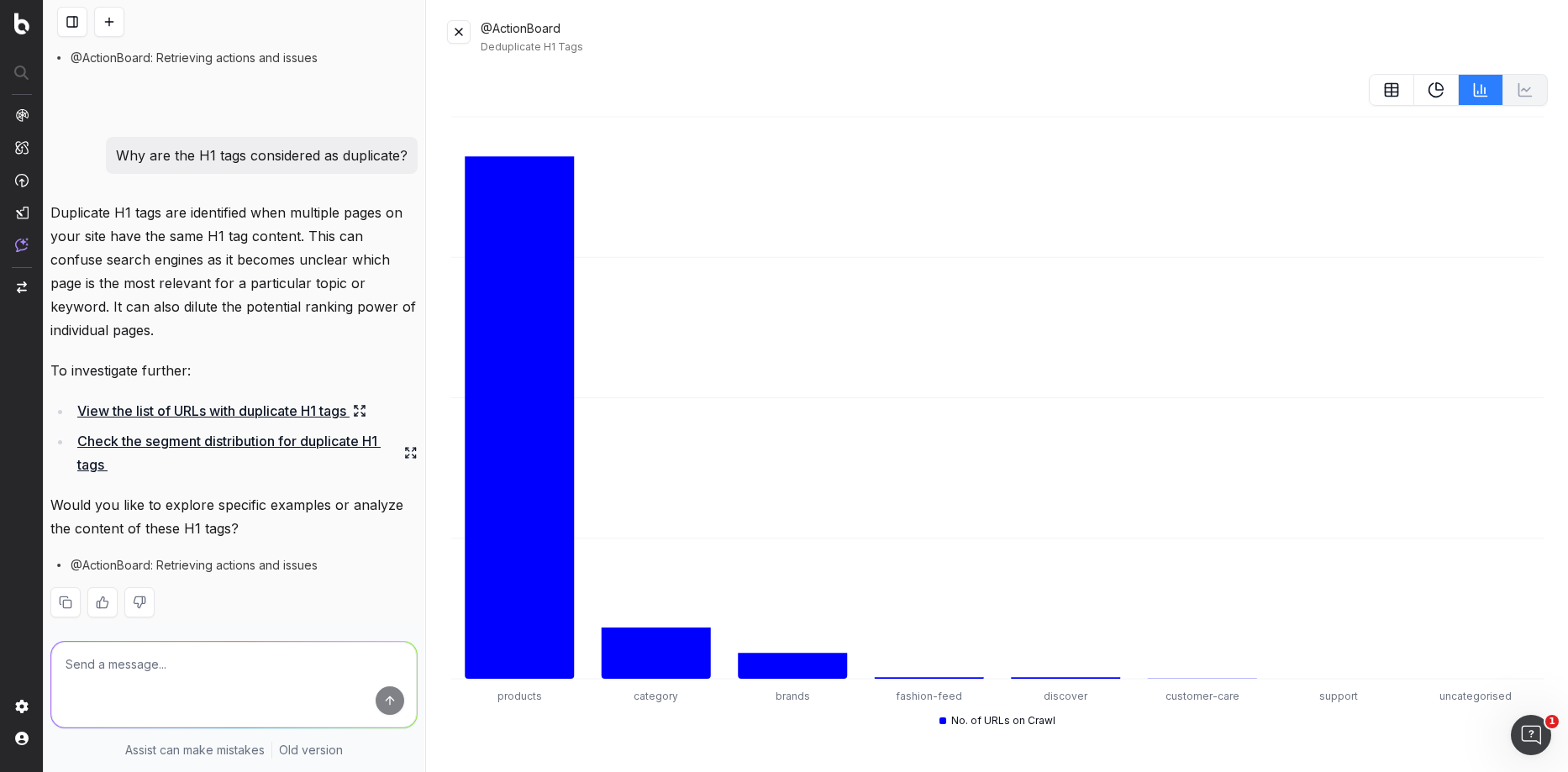
click at [1381, 93] on button at bounding box center [1390, 90] width 45 height 32
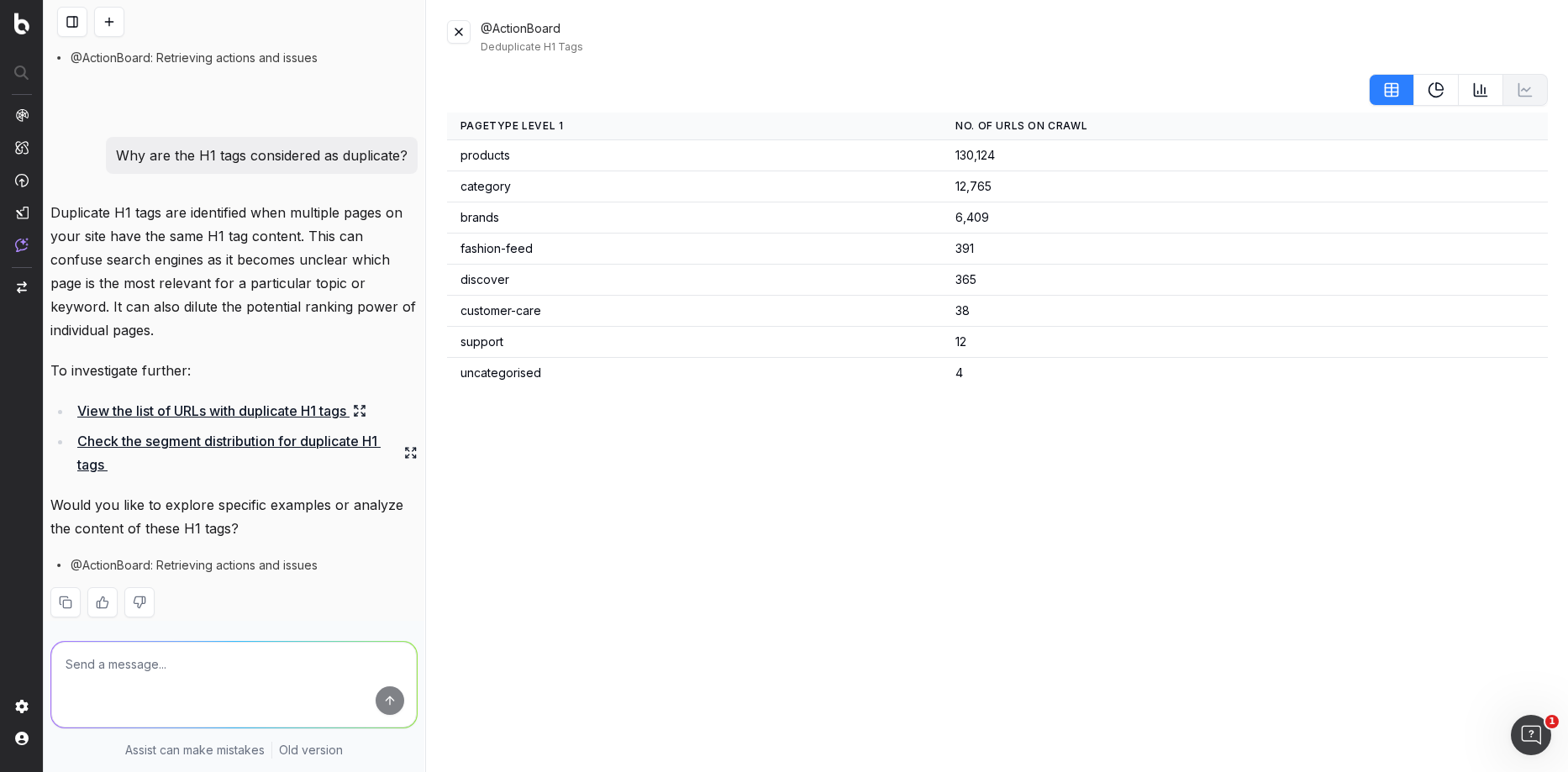
click at [1437, 98] on button at bounding box center [1436, 90] width 45 height 32
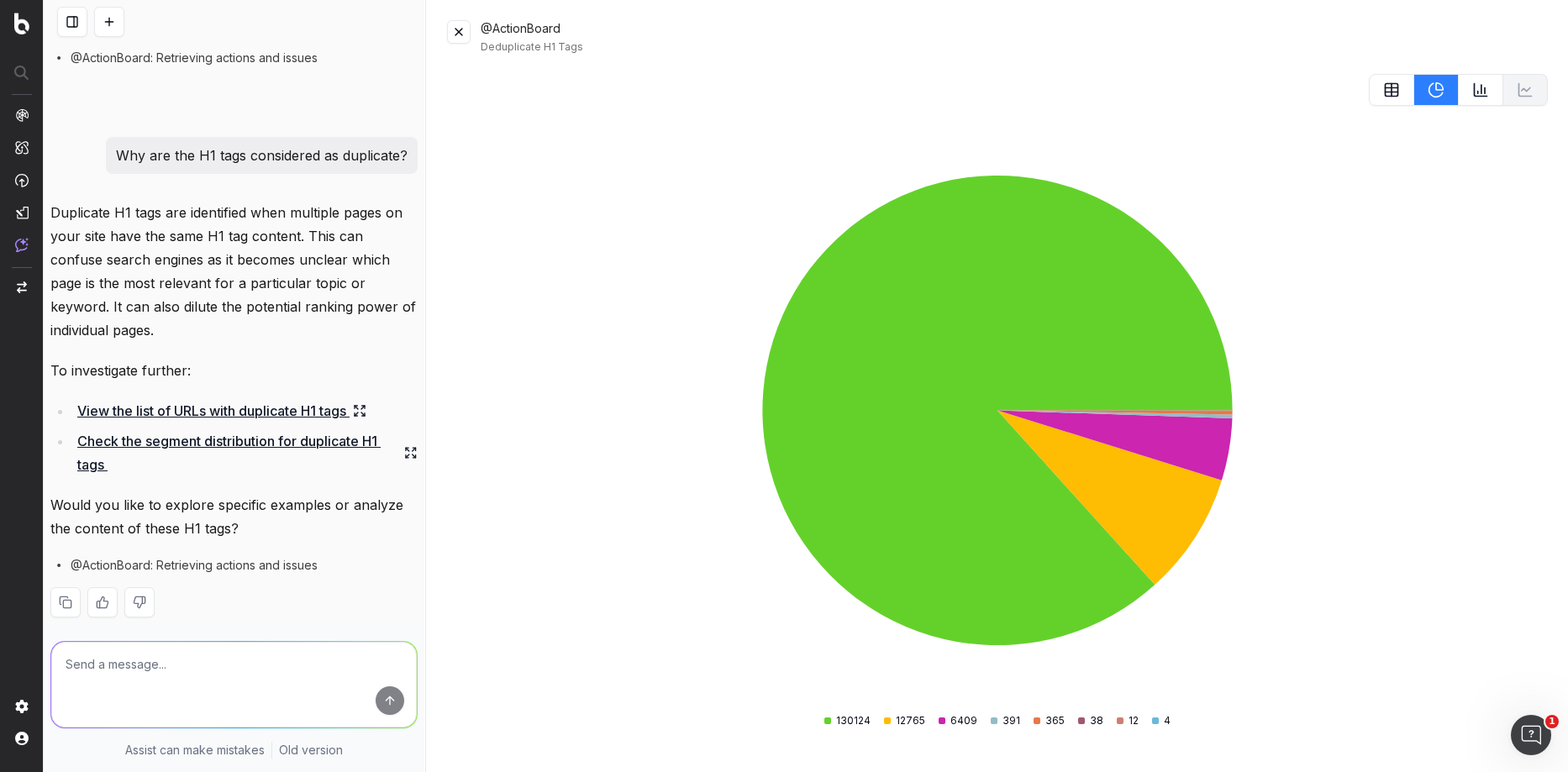
click at [1485, 95] on icon at bounding box center [1480, 90] width 17 height 17
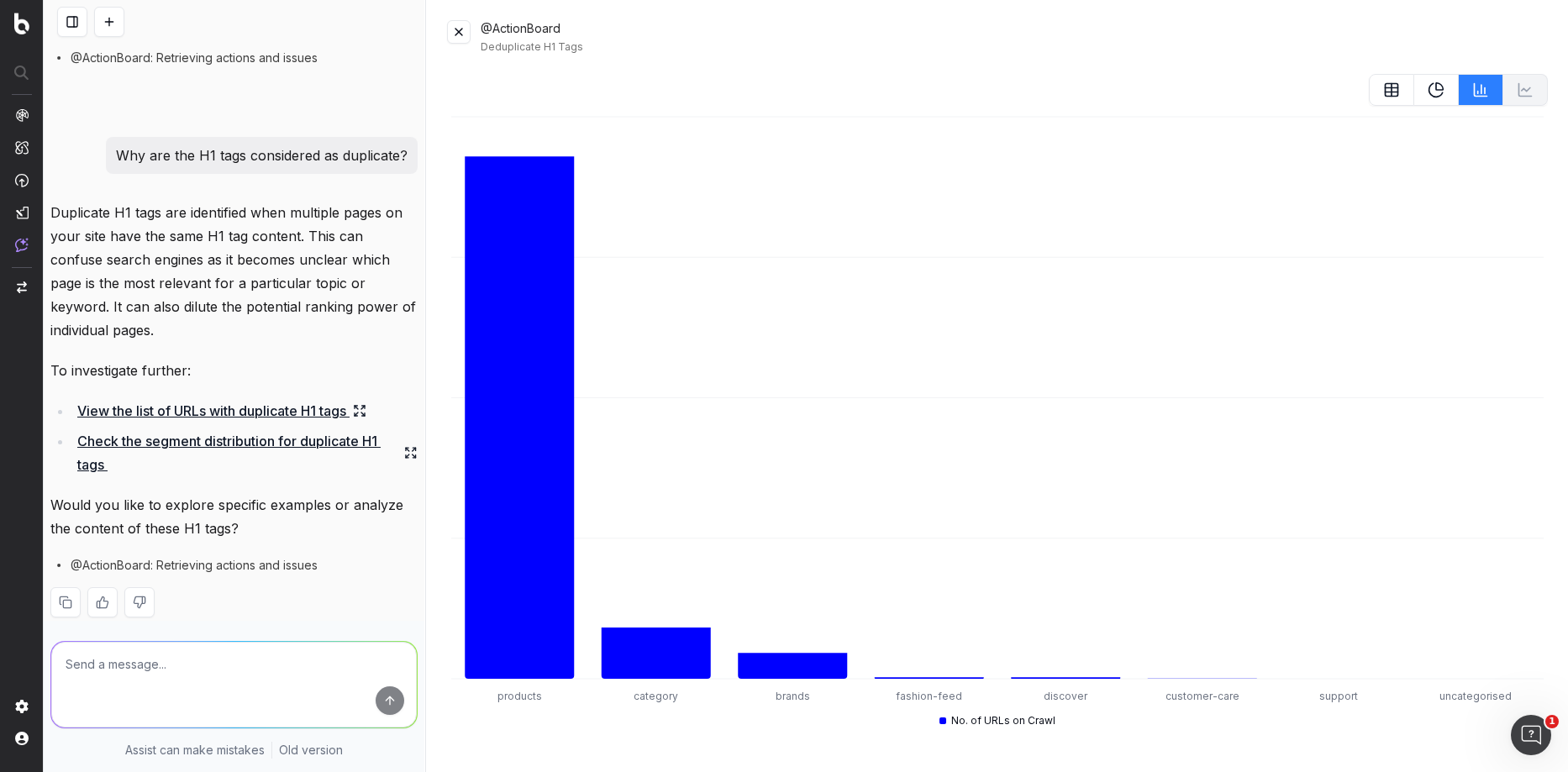
click at [207, 399] on link "View the list of URLs with duplicate H1 tags" at bounding box center [221, 411] width 289 height 24
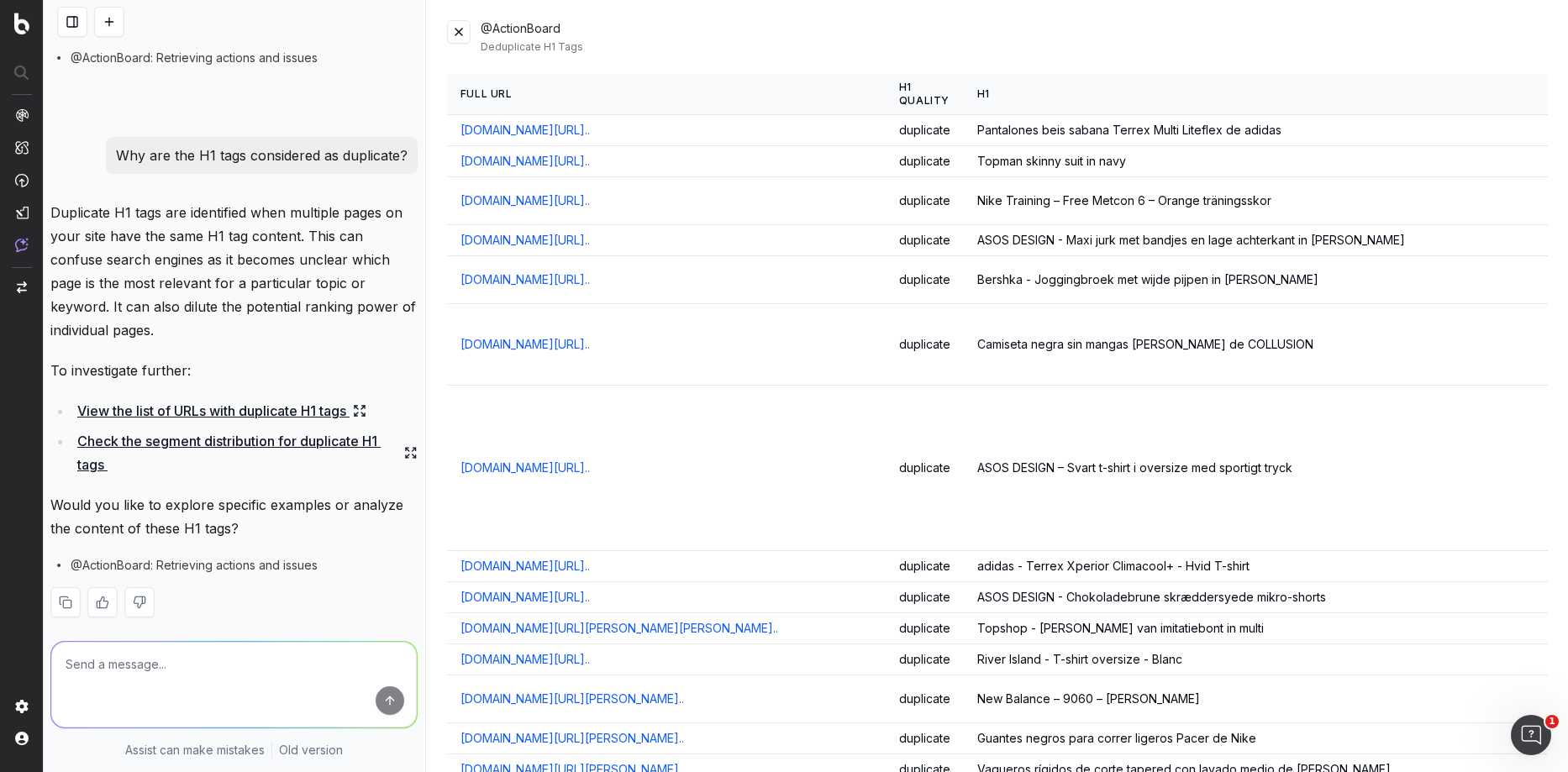
drag, startPoint x: 176, startPoint y: 485, endPoint x: 336, endPoint y: 481, distance: 160.0
click at [328, 493] on p "Would you like to explore specific examples or analyze the content of these H1 …" at bounding box center [234, 516] width 368 height 47
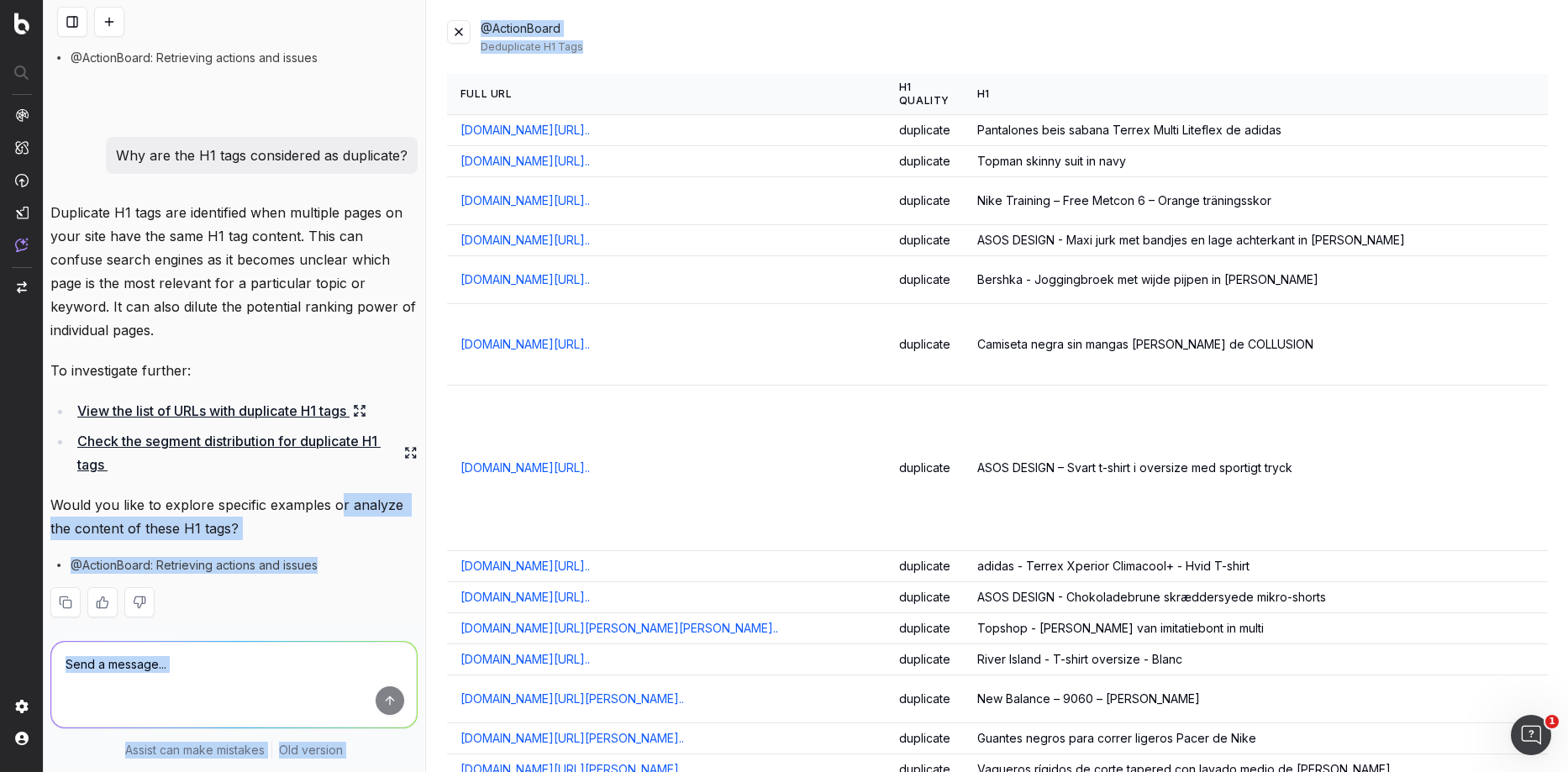
drag, startPoint x: 336, startPoint y: 481, endPoint x: 465, endPoint y: 481, distance: 129.0
click at [465, 481] on div "What are my top issues concerning Here are your top issues based on the analysi…" at bounding box center [806, 386] width 1524 height 772
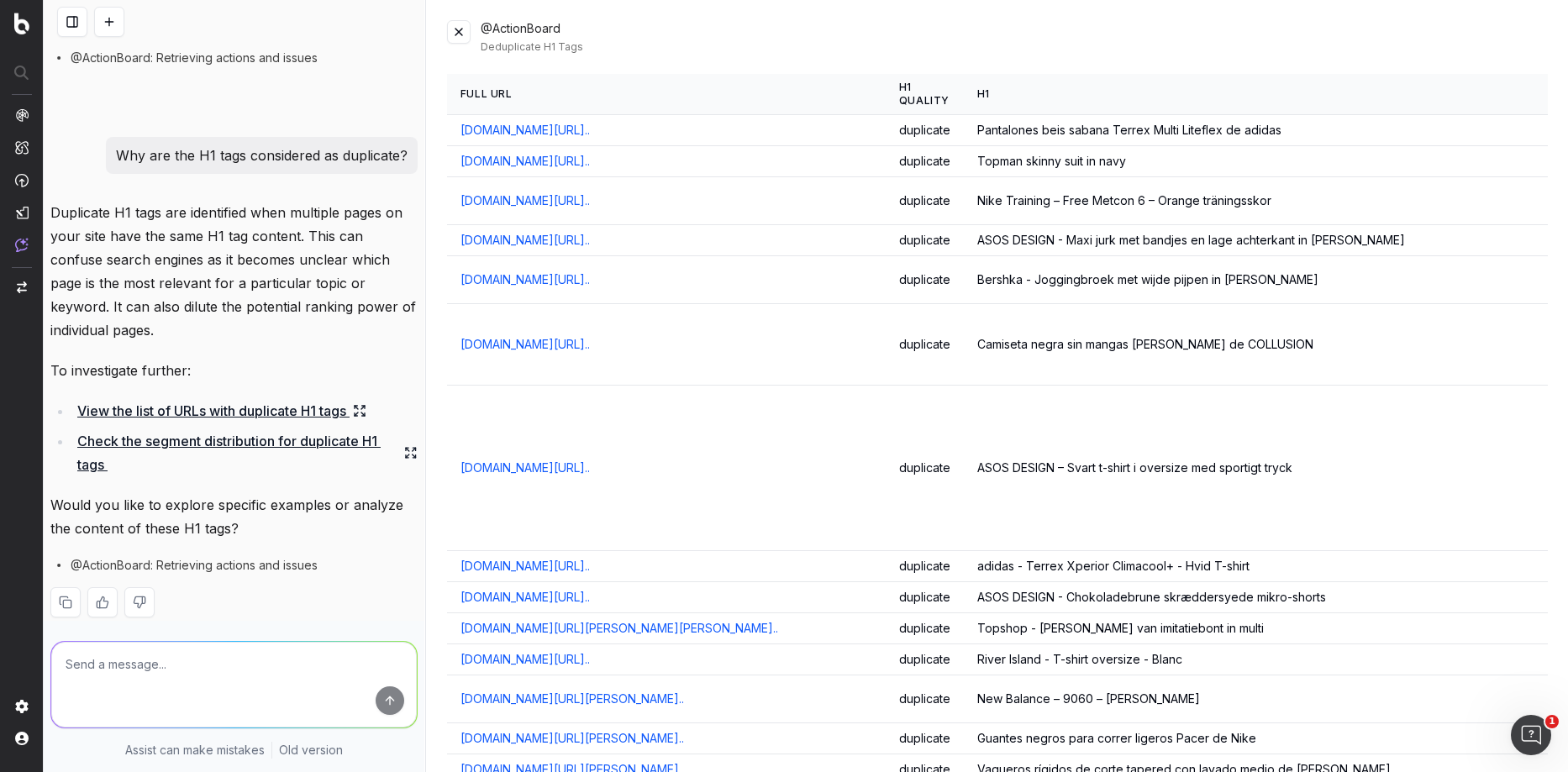
click at [239, 493] on p "Would you like to explore specific examples or analyze the content of these H1 …" at bounding box center [234, 516] width 368 height 47
click at [102, 684] on link "Crawl Manager Configure and access your website analyses" at bounding box center [161, 669] width 229 height 30
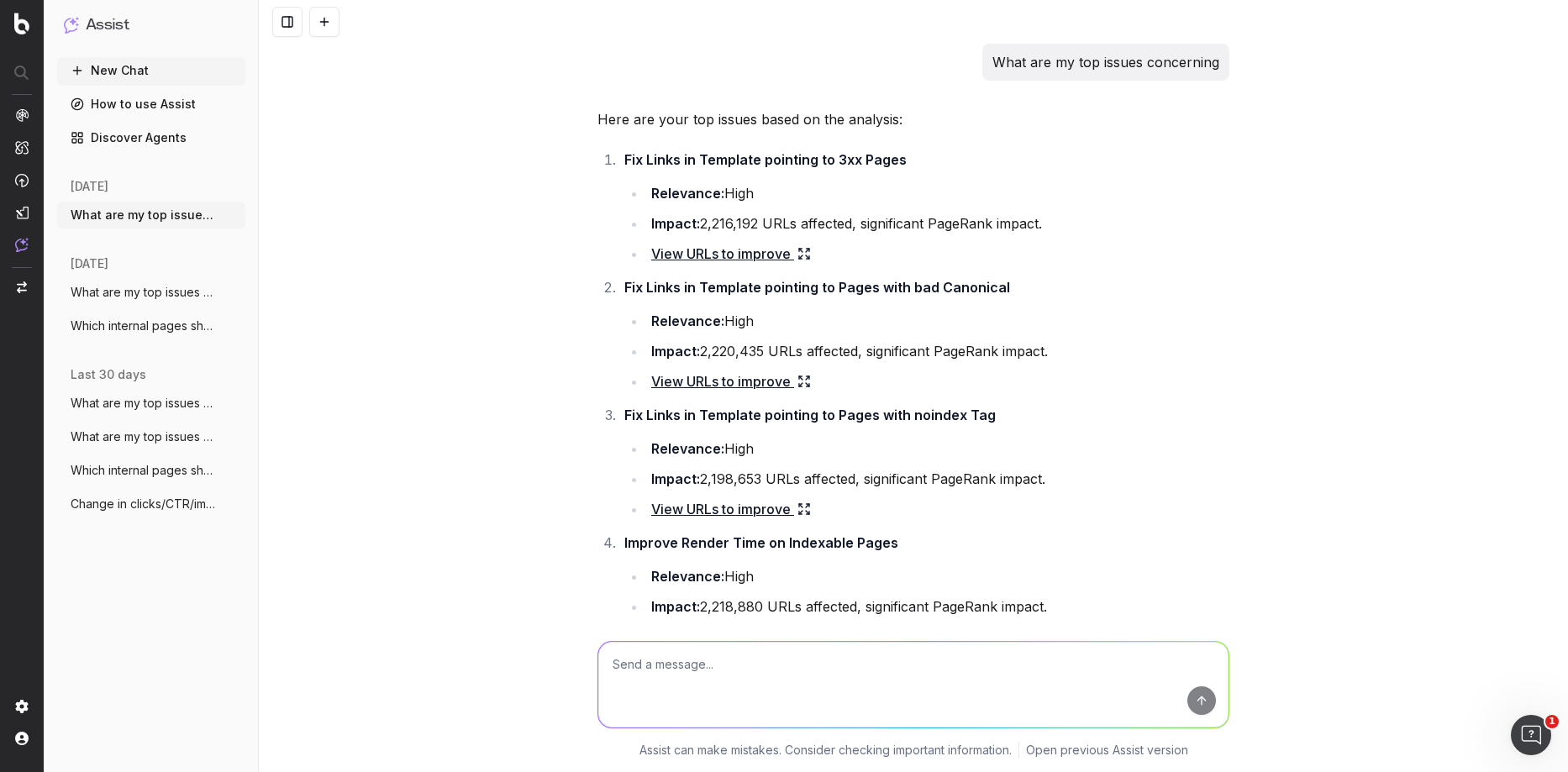
scroll to position [1352, 0]
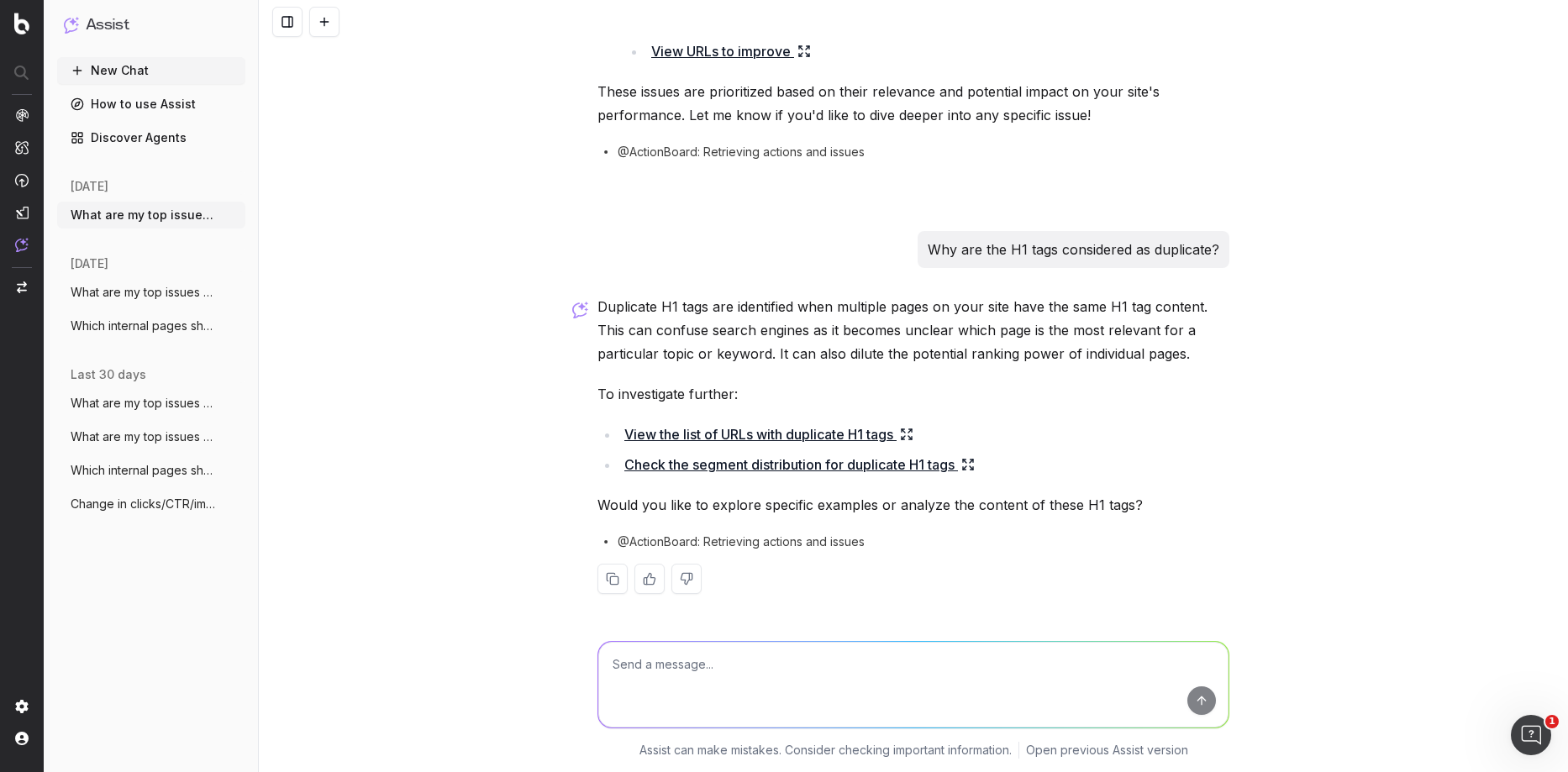
click at [666, 668] on textarea at bounding box center [913, 685] width 630 height 86
type textarea "yes please"
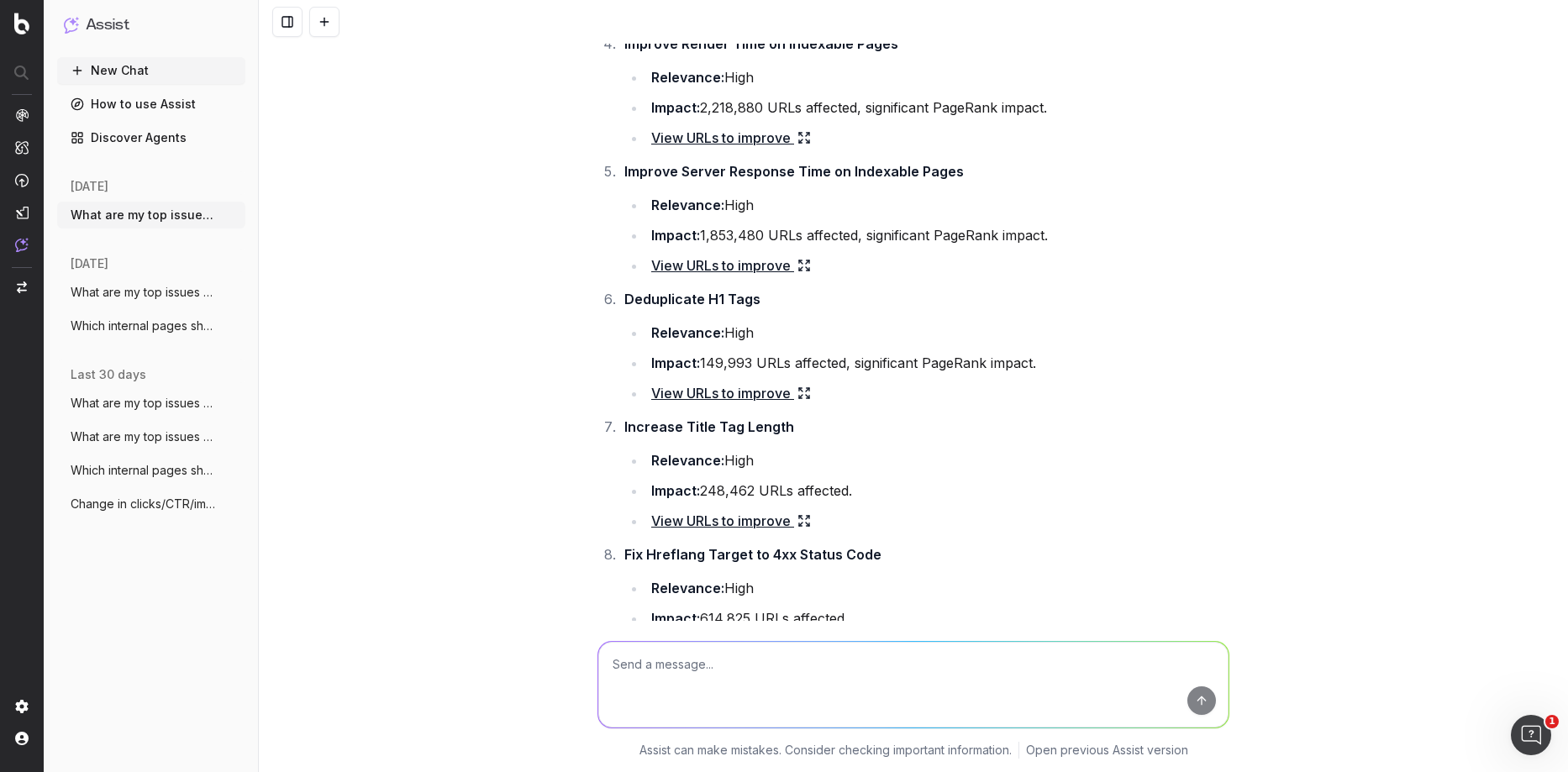
scroll to position [516, 0]
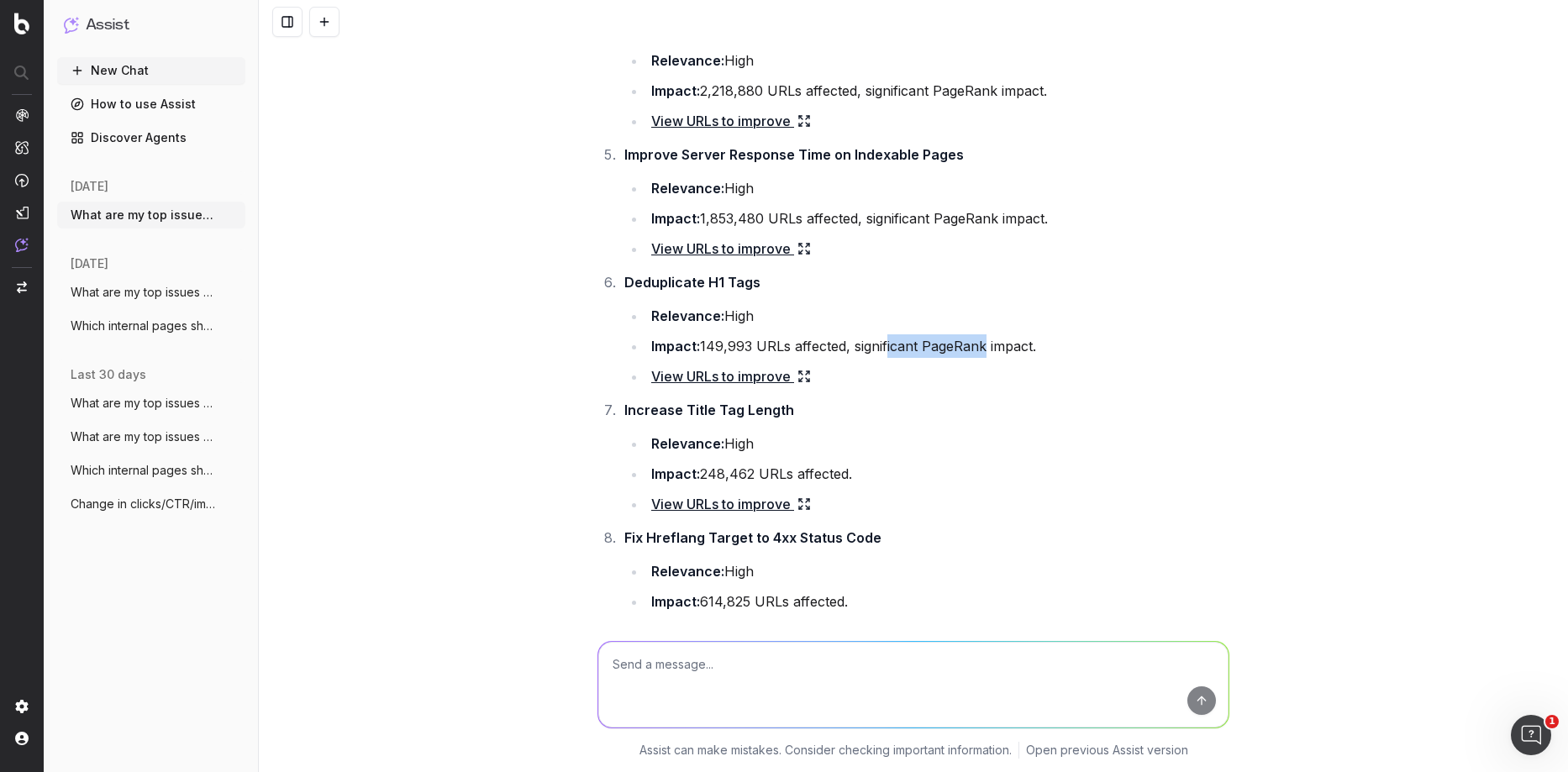
drag, startPoint x: 886, startPoint y: 348, endPoint x: 1015, endPoint y: 350, distance: 129.0
click at [985, 346] on li "Impact: 149,993 URLs affected, significant PageRank impact." at bounding box center [938, 347] width 583 height 24
click at [1037, 351] on li "Impact: 149,993 URLs affected, significant PageRank impact." at bounding box center [938, 347] width 583 height 24
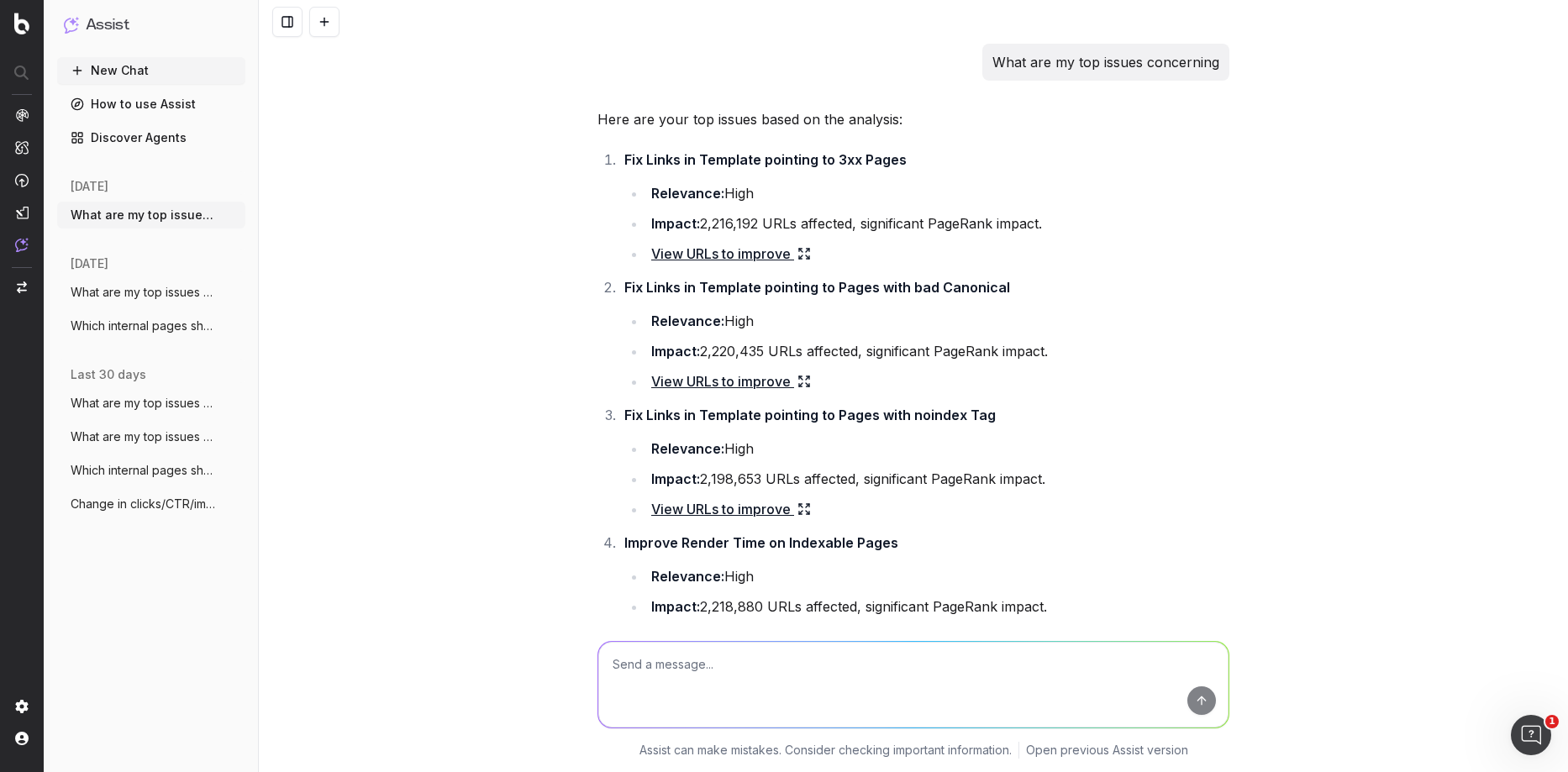
scroll to position [3, 0]
drag, startPoint x: 771, startPoint y: 156, endPoint x: 1045, endPoint y: 190, distance: 276.1
click at [1045, 190] on li "Fix Links in Template pointing to 3xx Pages Relevance: High Impact: 2,216,192 U…" at bounding box center [924, 205] width 610 height 118
drag, startPoint x: 1063, startPoint y: 221, endPoint x: 955, endPoint y: 339, distance: 160.0
click at [1063, 221] on li "Impact: 2,216,192 URLs affected, significant PageRank impact." at bounding box center [938, 221] width 583 height 24
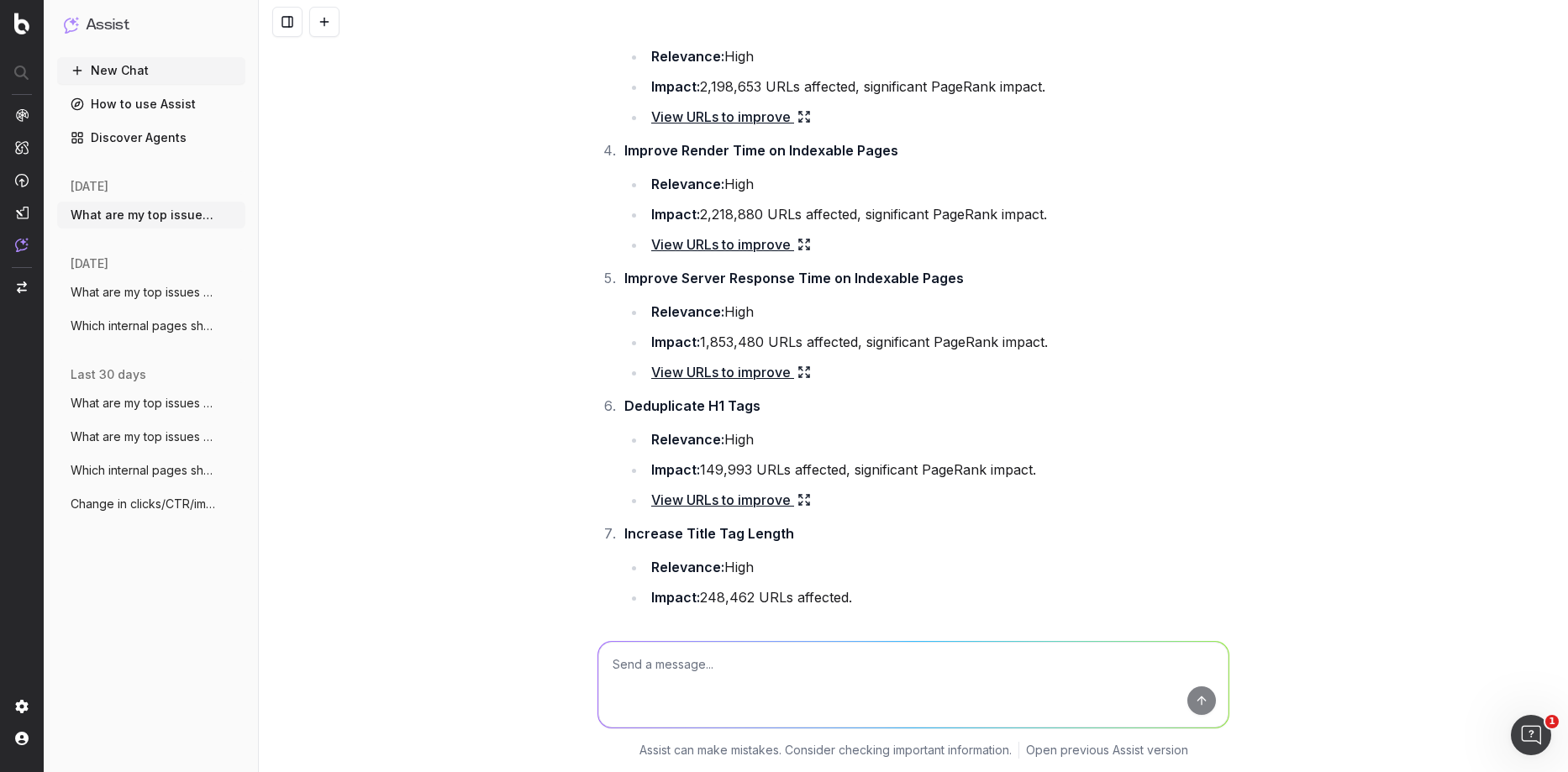
scroll to position [1607, 0]
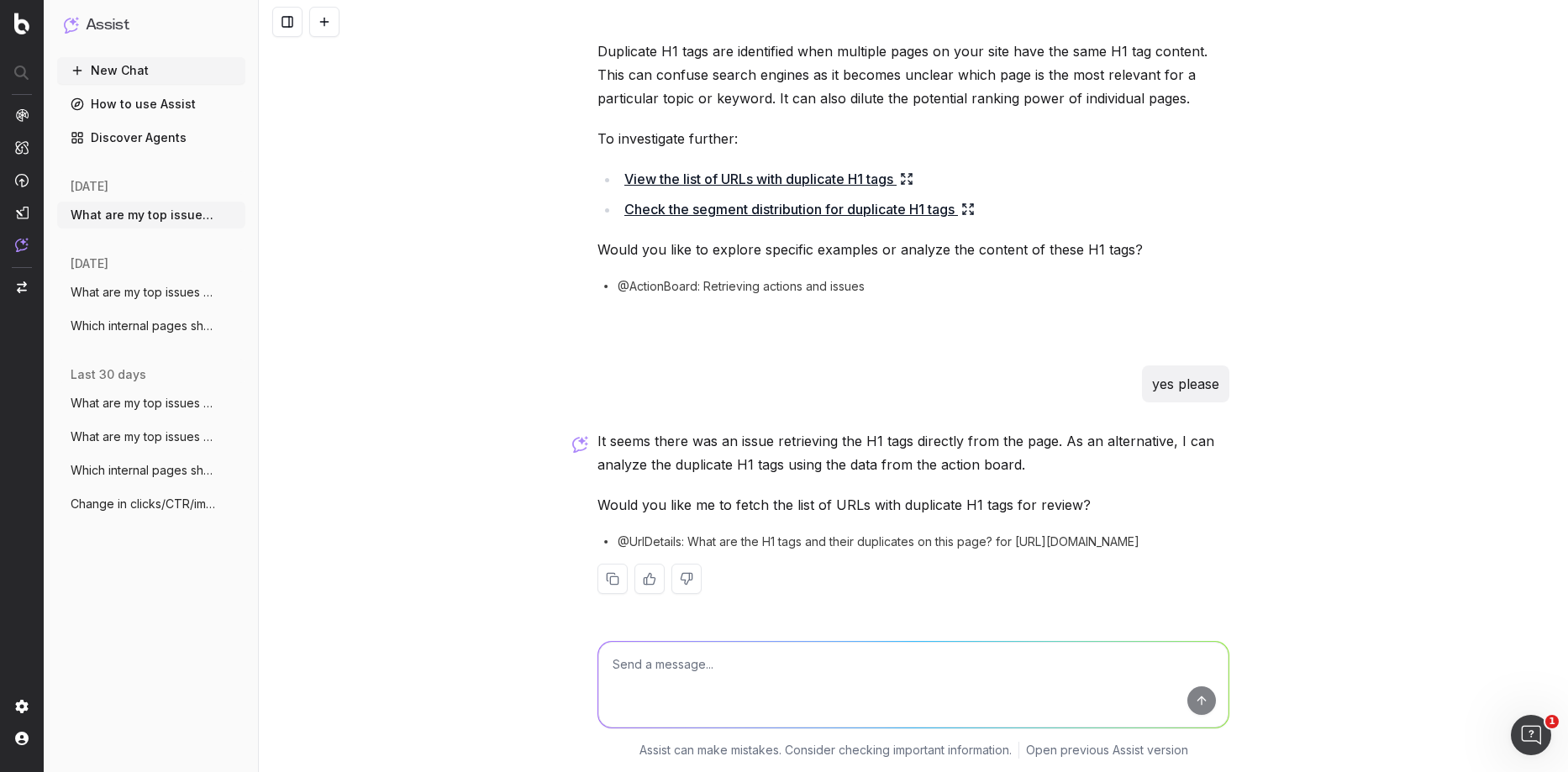
click at [665, 671] on textarea at bounding box center [913, 685] width 630 height 86
click at [636, 663] on textarea at bounding box center [913, 685] width 630 height 86
type textarea "Can you look into the category pages hierarchy?"
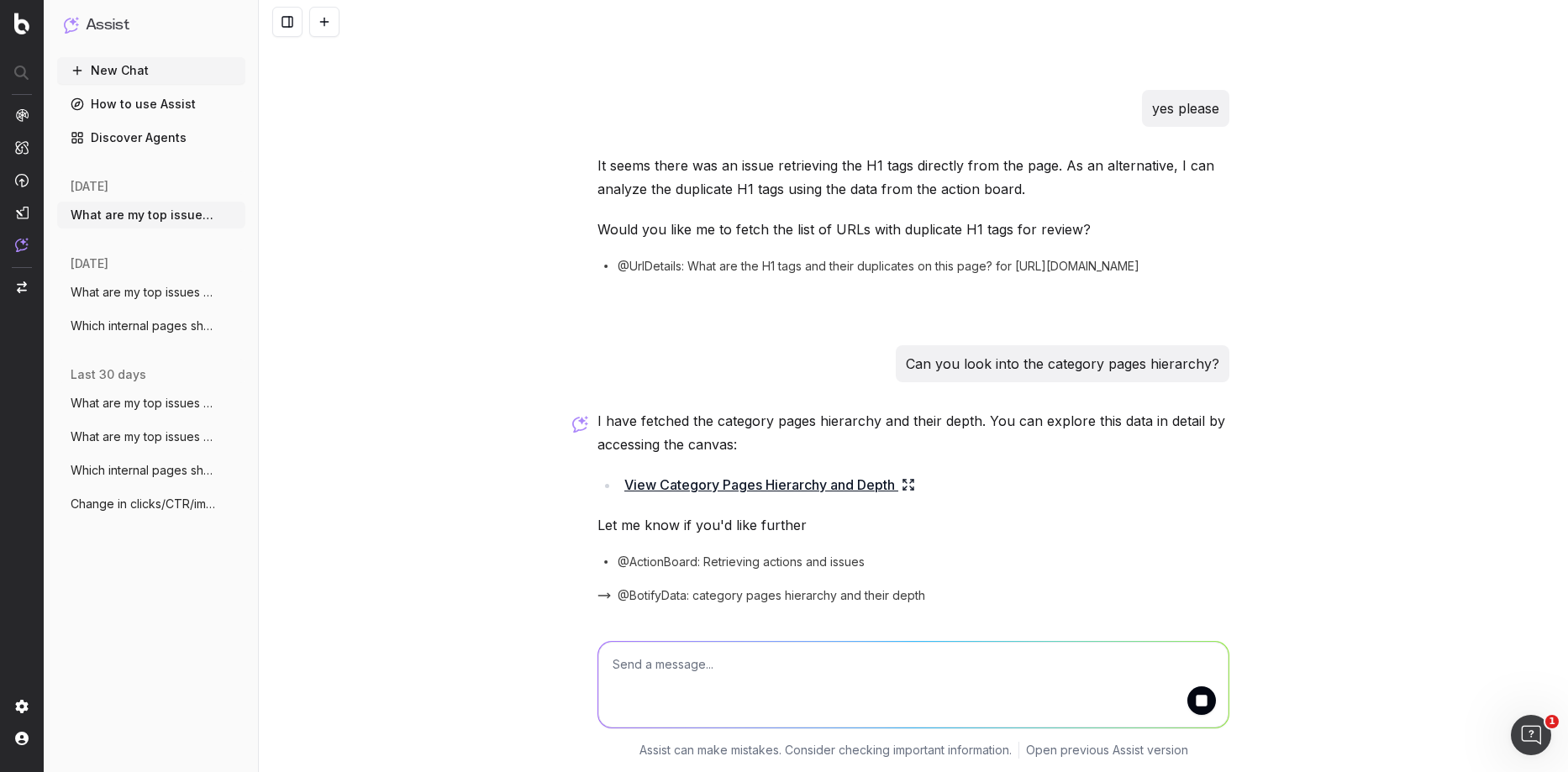
scroll to position [1939, 0]
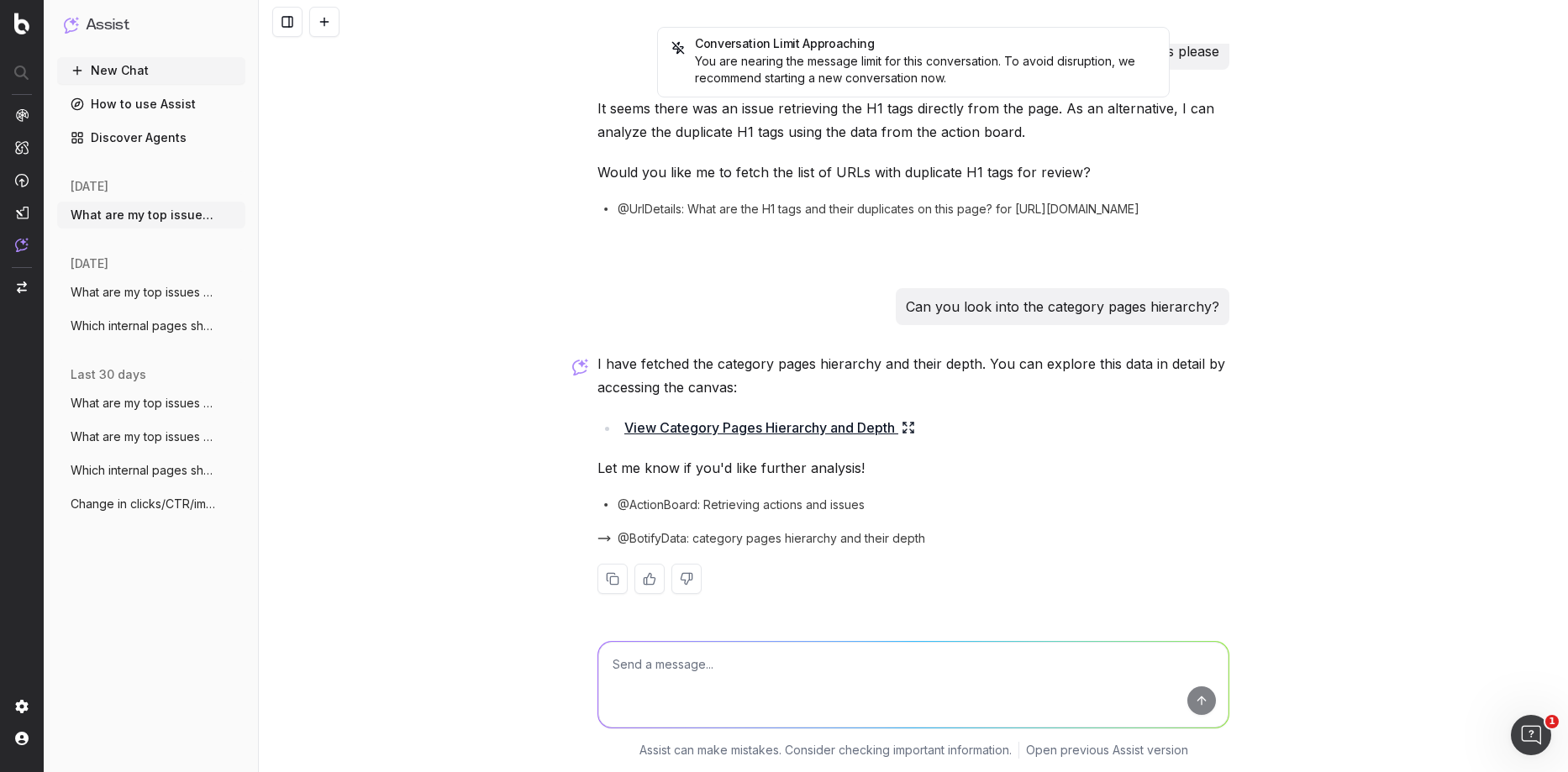
click at [792, 426] on link "View Category Pages Hierarchy and Depth" at bounding box center [769, 427] width 291 height 24
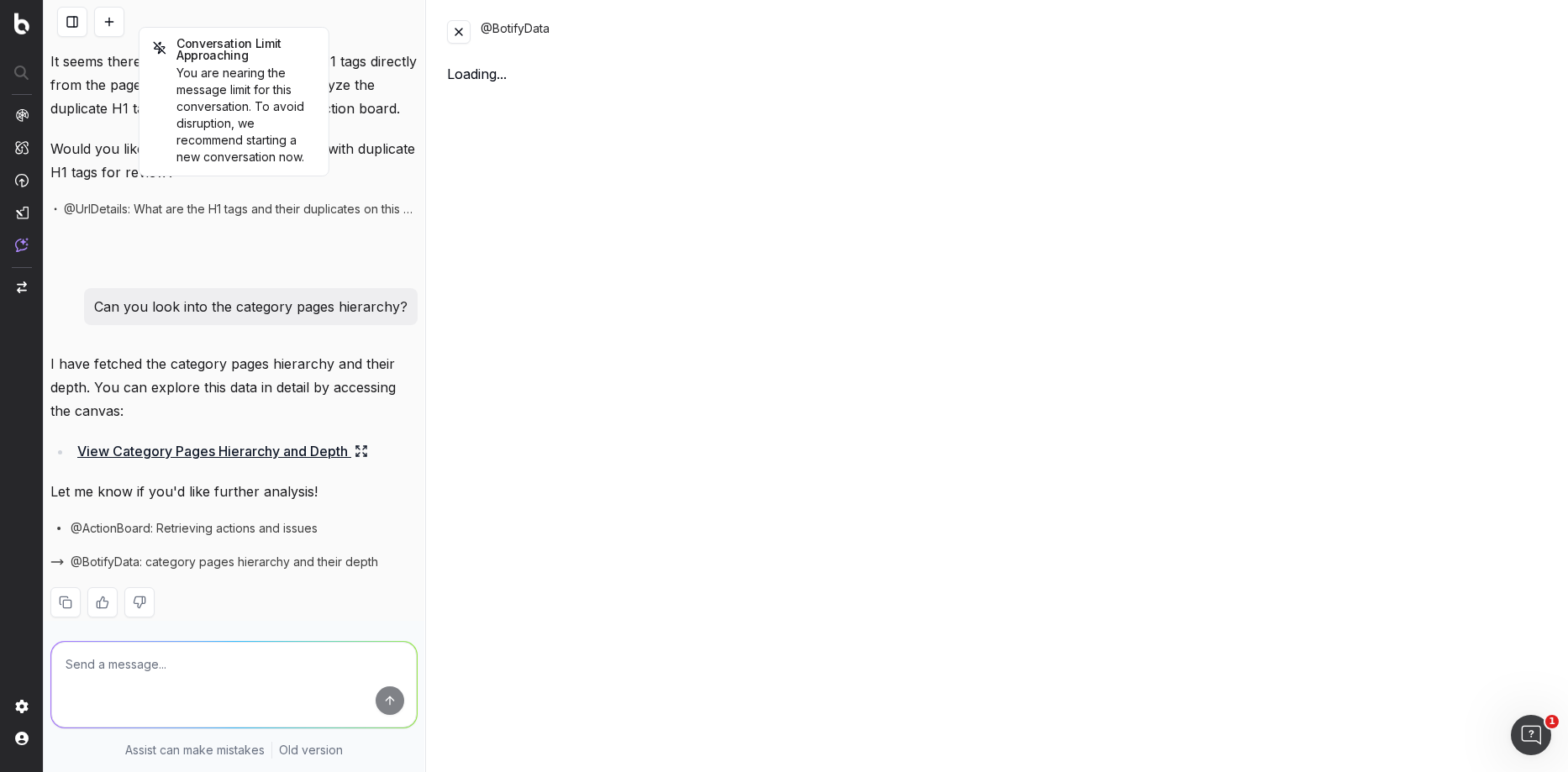
scroll to position [2246, 0]
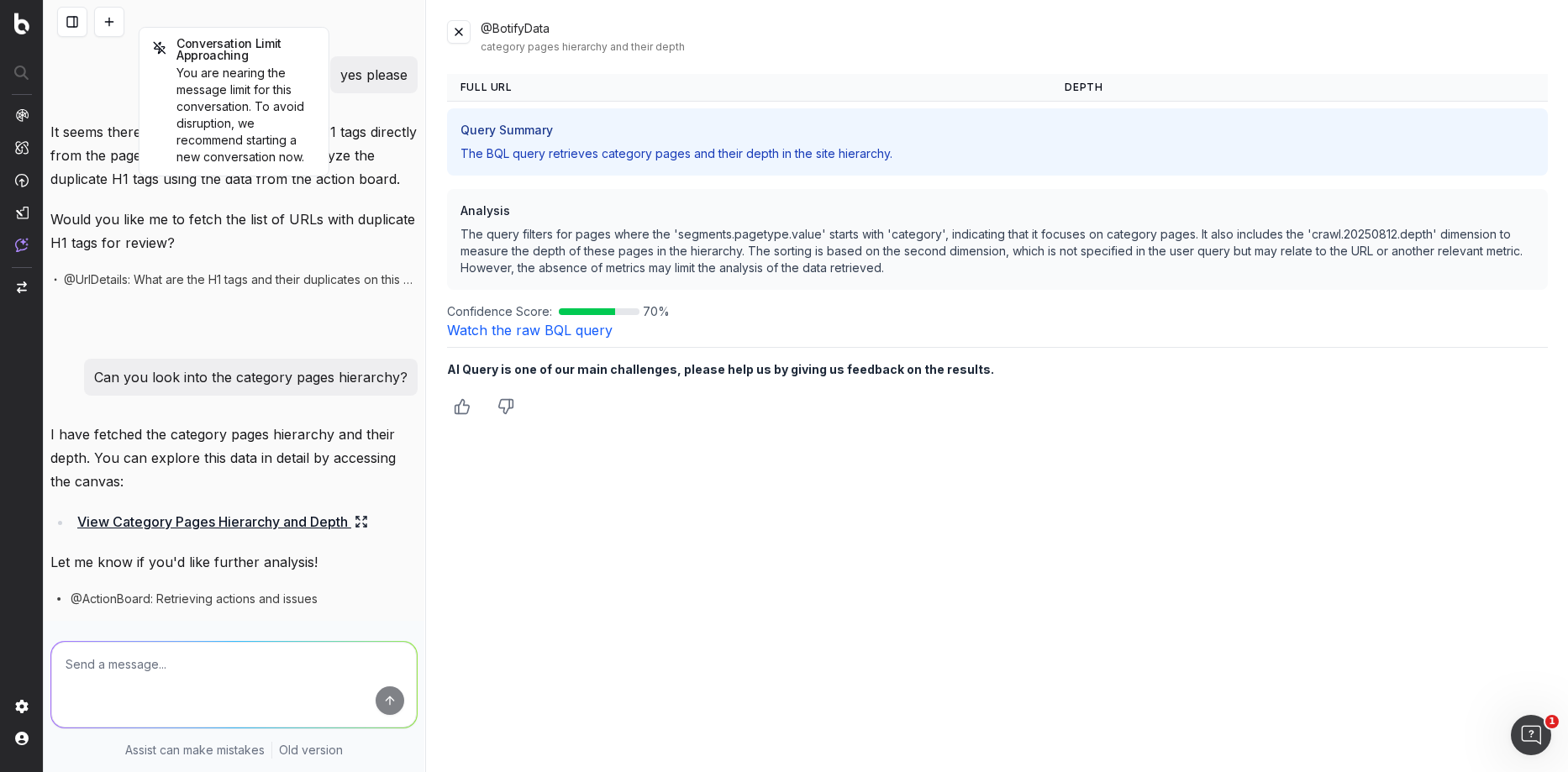
click at [505, 236] on p "The query filters for pages where the 'segments.pagetype.value' starts with 'ca…" at bounding box center [997, 251] width 1074 height 50
drag, startPoint x: 558, startPoint y: 371, endPoint x: 713, endPoint y: 371, distance: 155.0
click at [662, 373] on b "AI Query is one of our main challenges, please help us by giving us feedback on…" at bounding box center [721, 370] width 547 height 14
click at [713, 371] on b "AI Query is one of our main challenges, please help us by giving us feedback on…" at bounding box center [721, 370] width 547 height 14
drag, startPoint x: 500, startPoint y: 230, endPoint x: 689, endPoint y: 236, distance: 189.1
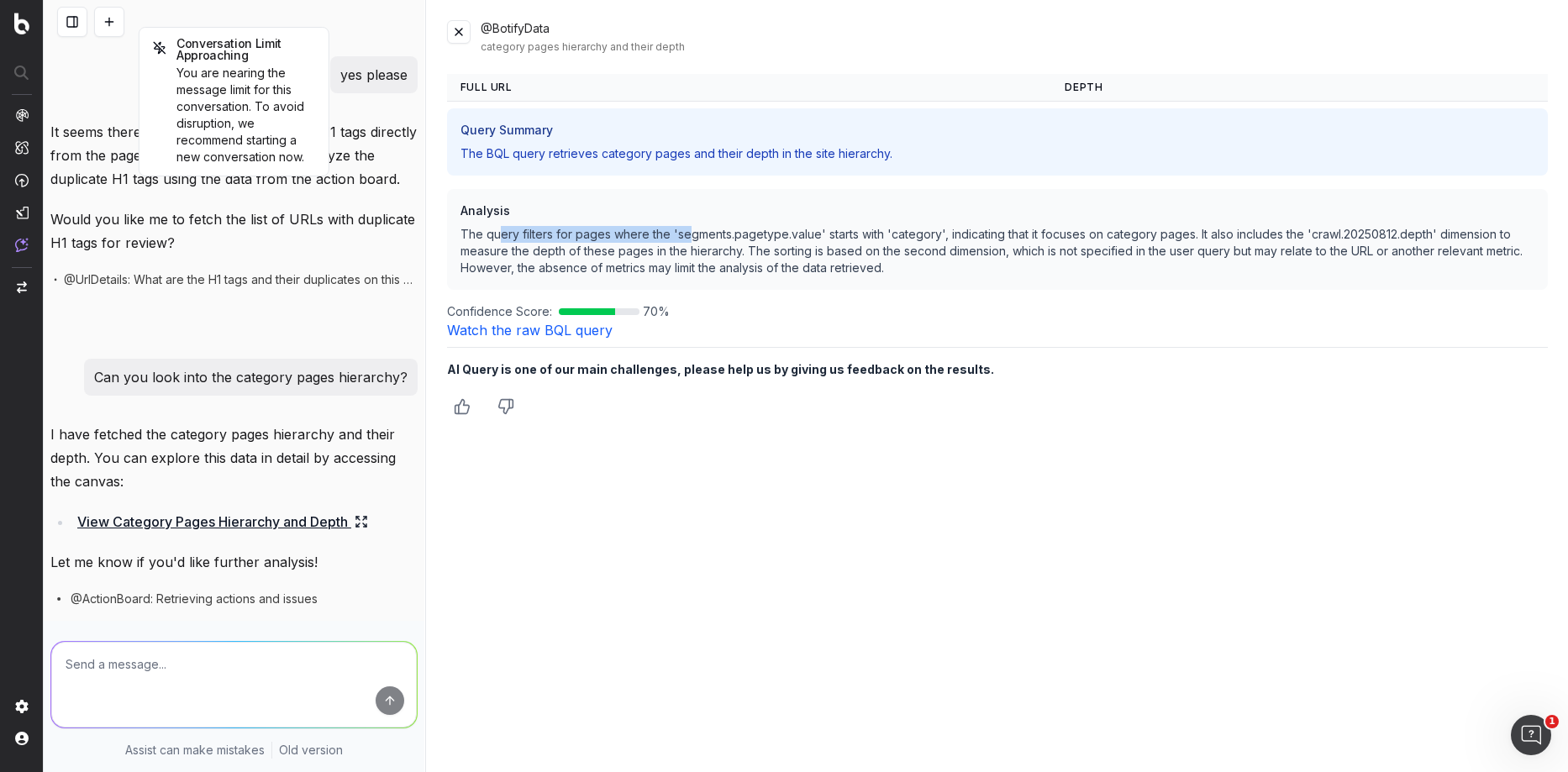
click at [689, 236] on p "The query filters for pages where the 'segments.pagetype.value' starts with 'ca…" at bounding box center [997, 251] width 1074 height 50
click at [833, 281] on div "Analysis The query filters for pages where the 'segments.pagetype.value' starts…" at bounding box center [998, 239] width 1101 height 101
drag, startPoint x: 603, startPoint y: 236, endPoint x: 815, endPoint y: 248, distance: 212.3
click at [787, 239] on p "The query filters for pages where the 'segments.pagetype.value' starts with 'ca…" at bounding box center [997, 251] width 1074 height 50
click at [815, 248] on p "The query filters for pages where the 'segments.pagetype.value' starts with 'ca…" at bounding box center [997, 251] width 1074 height 50
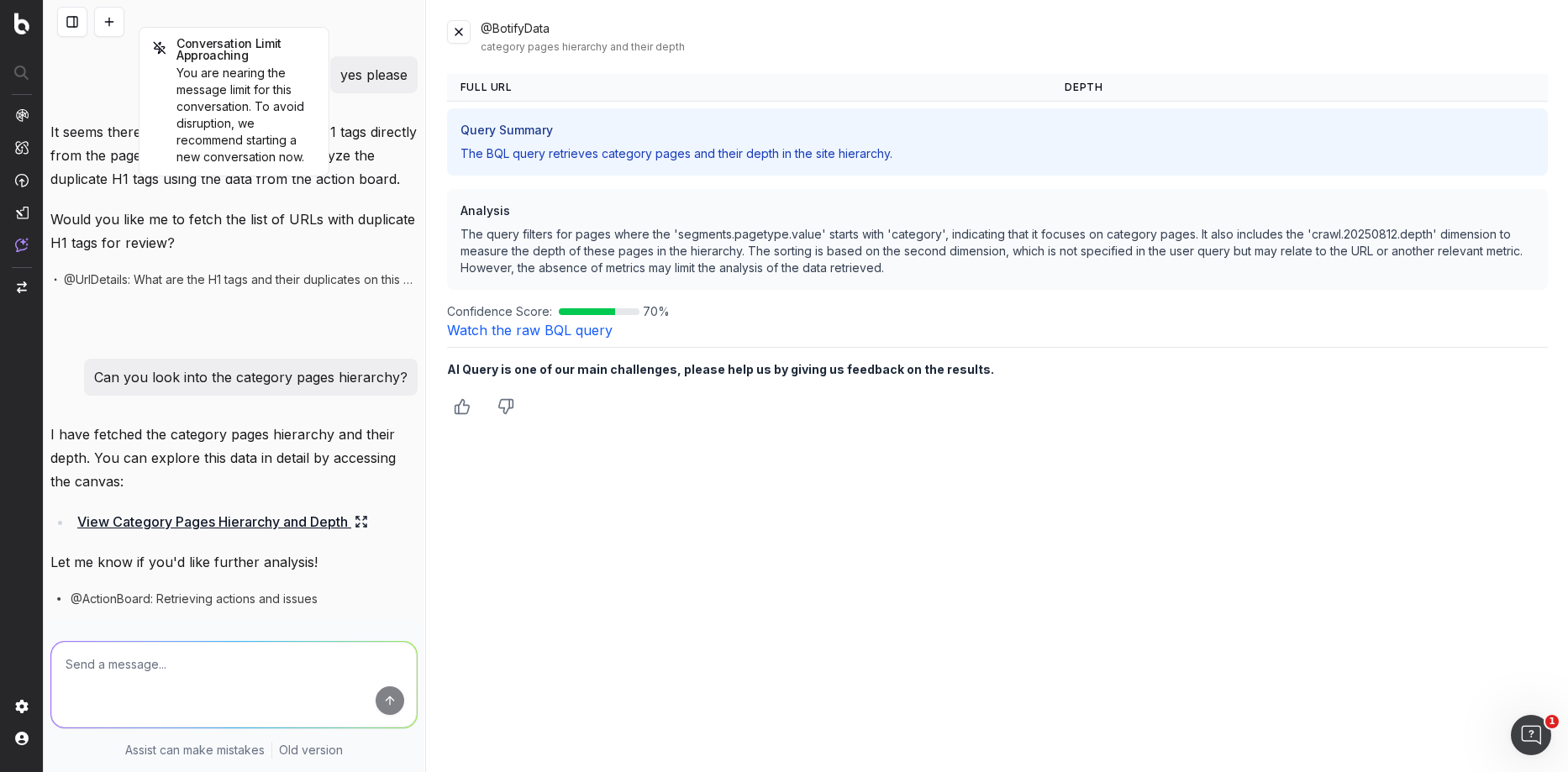
click at [508, 330] on link "Watch the raw BQL query" at bounding box center [530, 330] width 166 height 17
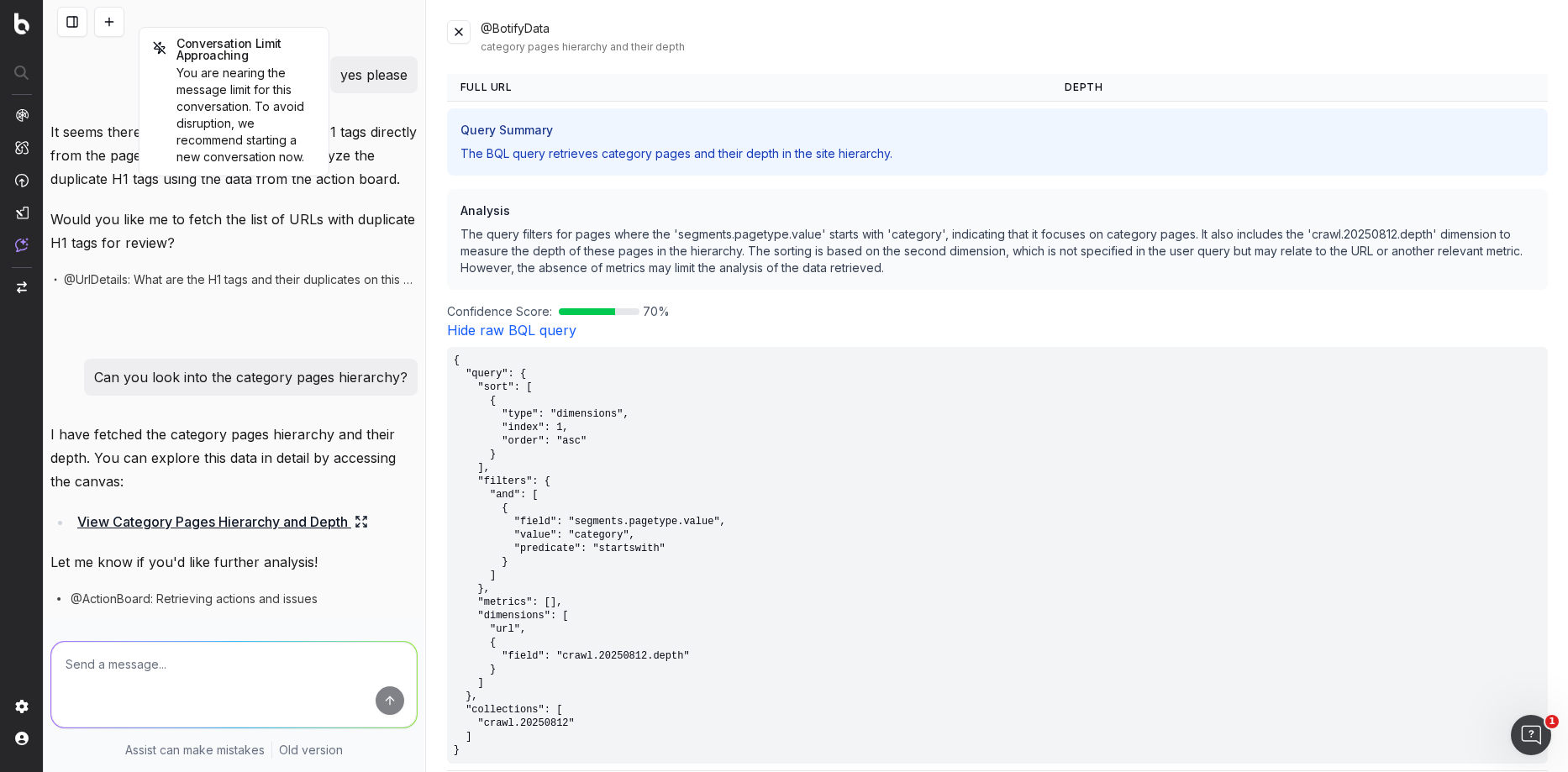
scroll to position [93, 0]
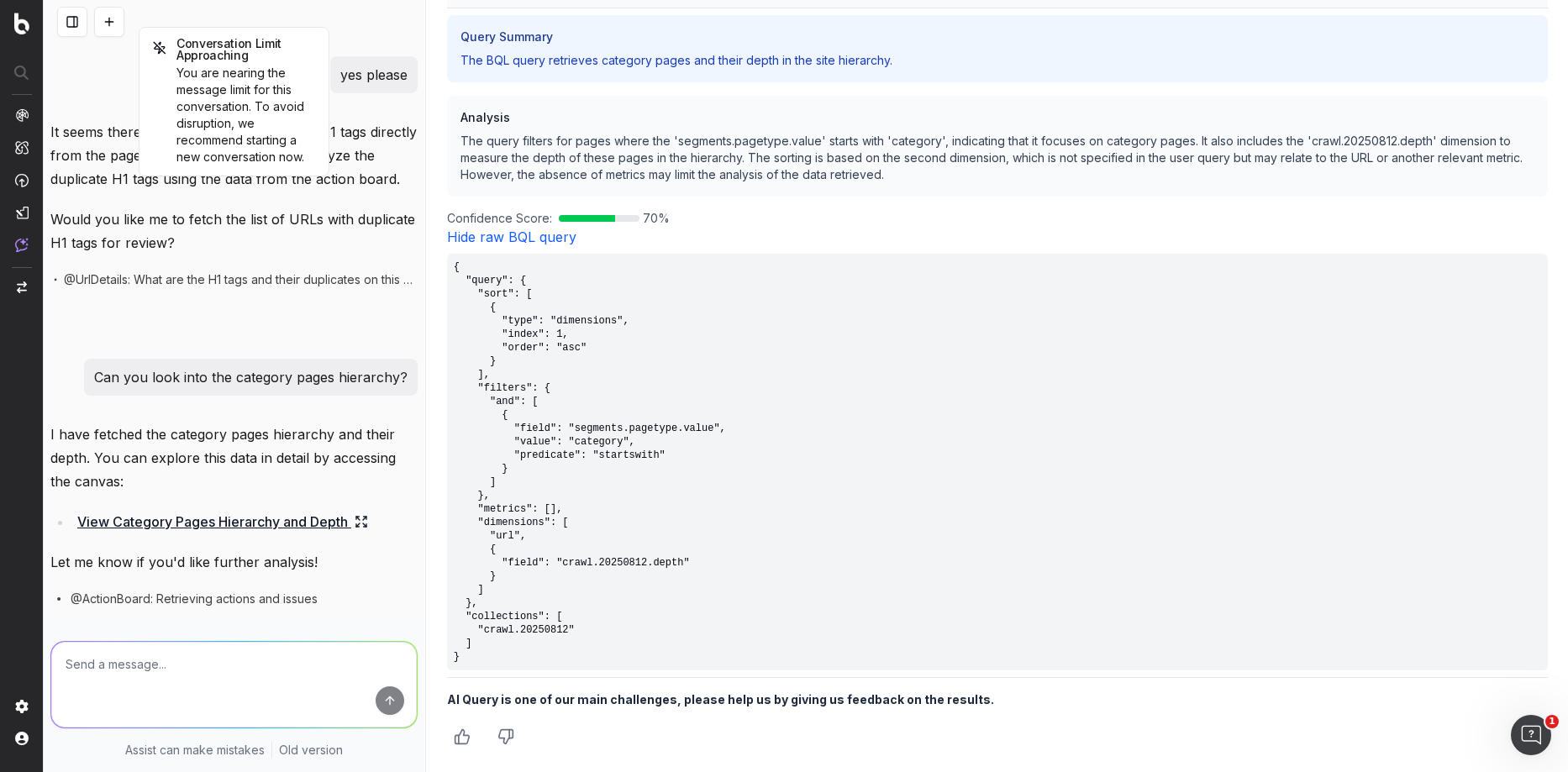
click at [506, 230] on link "Hide raw BQL query" at bounding box center [512, 237] width 130 height 17
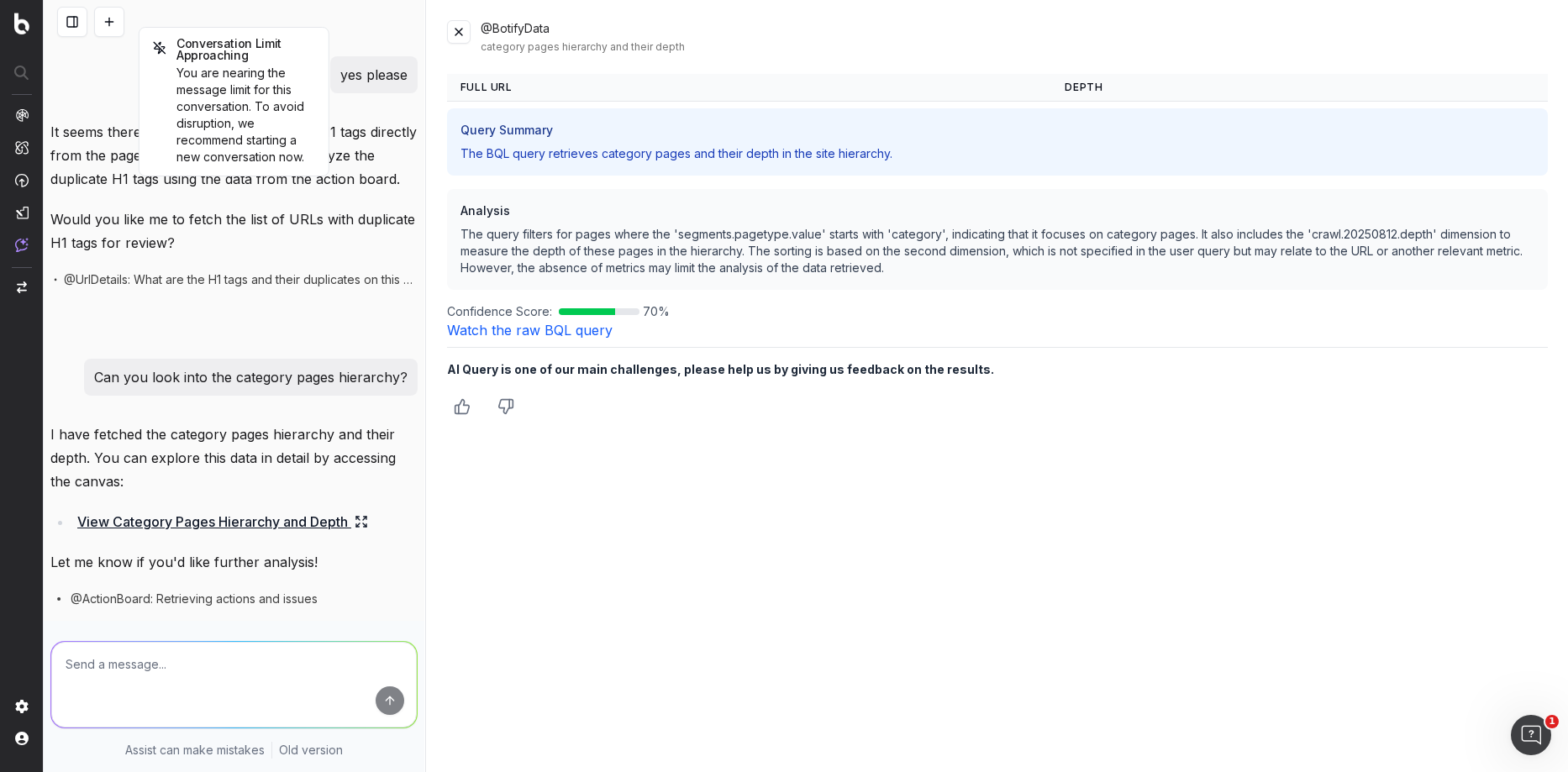
scroll to position [0, 0]
click at [494, 149] on p "The BQL query retrieves category pages and their depth in the site hierarchy." at bounding box center [997, 154] width 1074 height 17
click at [510, 128] on h3 "Query Summary" at bounding box center [997, 130] width 1074 height 17
click at [499, 162] on div "Query Summary The BQL query retrieves category pages and their depth in the sit…" at bounding box center [998, 142] width 1101 height 67
drag, startPoint x: 506, startPoint y: 155, endPoint x: 673, endPoint y: 168, distance: 167.5
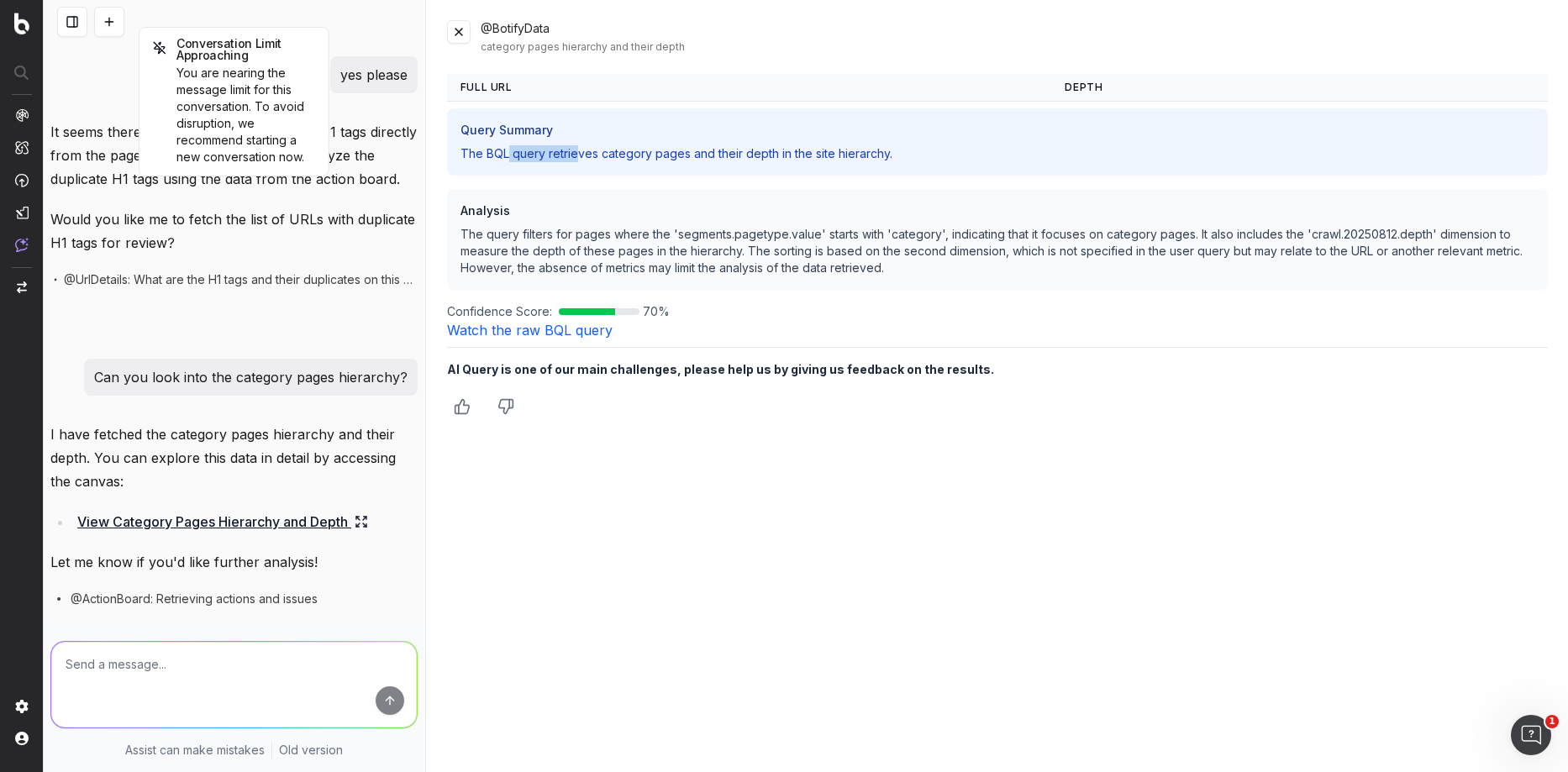
click at [575, 155] on p "The BQL query retrieves category pages and their depth in the site hierarchy." at bounding box center [997, 154] width 1074 height 17
click at [673, 168] on div "Query Summary The BQL query retrieves category pages and their depth in the sit…" at bounding box center [998, 142] width 1101 height 67
click at [264, 560] on div "I have fetched the category pages hierarchy and their depth. You can explore th…" at bounding box center [234, 568] width 368 height 293
click at [227, 690] on textarea at bounding box center [234, 685] width 366 height 86
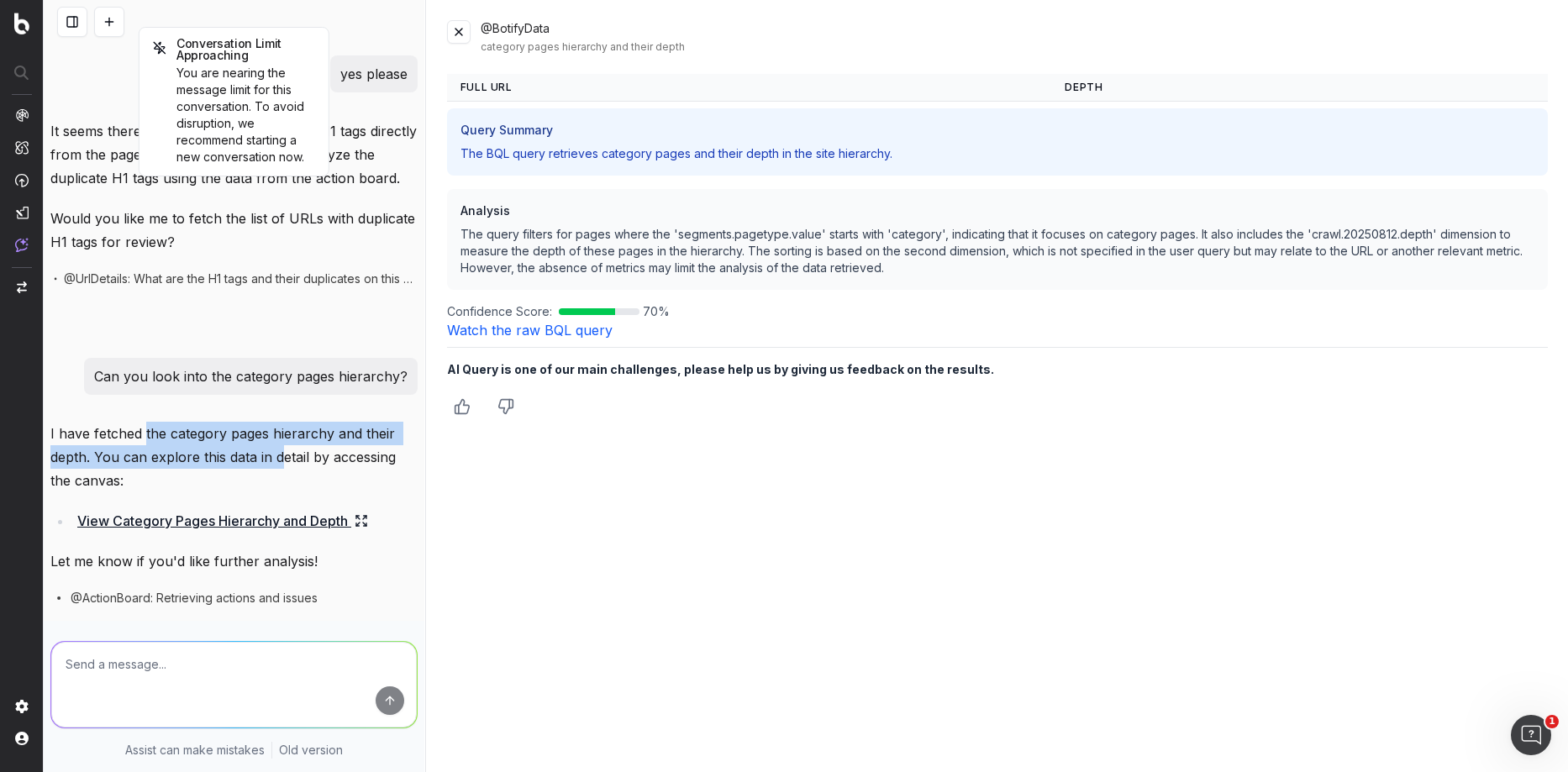
scroll to position [2245, 0]
drag, startPoint x: 146, startPoint y: 419, endPoint x: 280, endPoint y: 430, distance: 134.5
click at [280, 430] on p "I have fetched the category pages hierarchy and their depth. You can explore th…" at bounding box center [234, 458] width 368 height 71
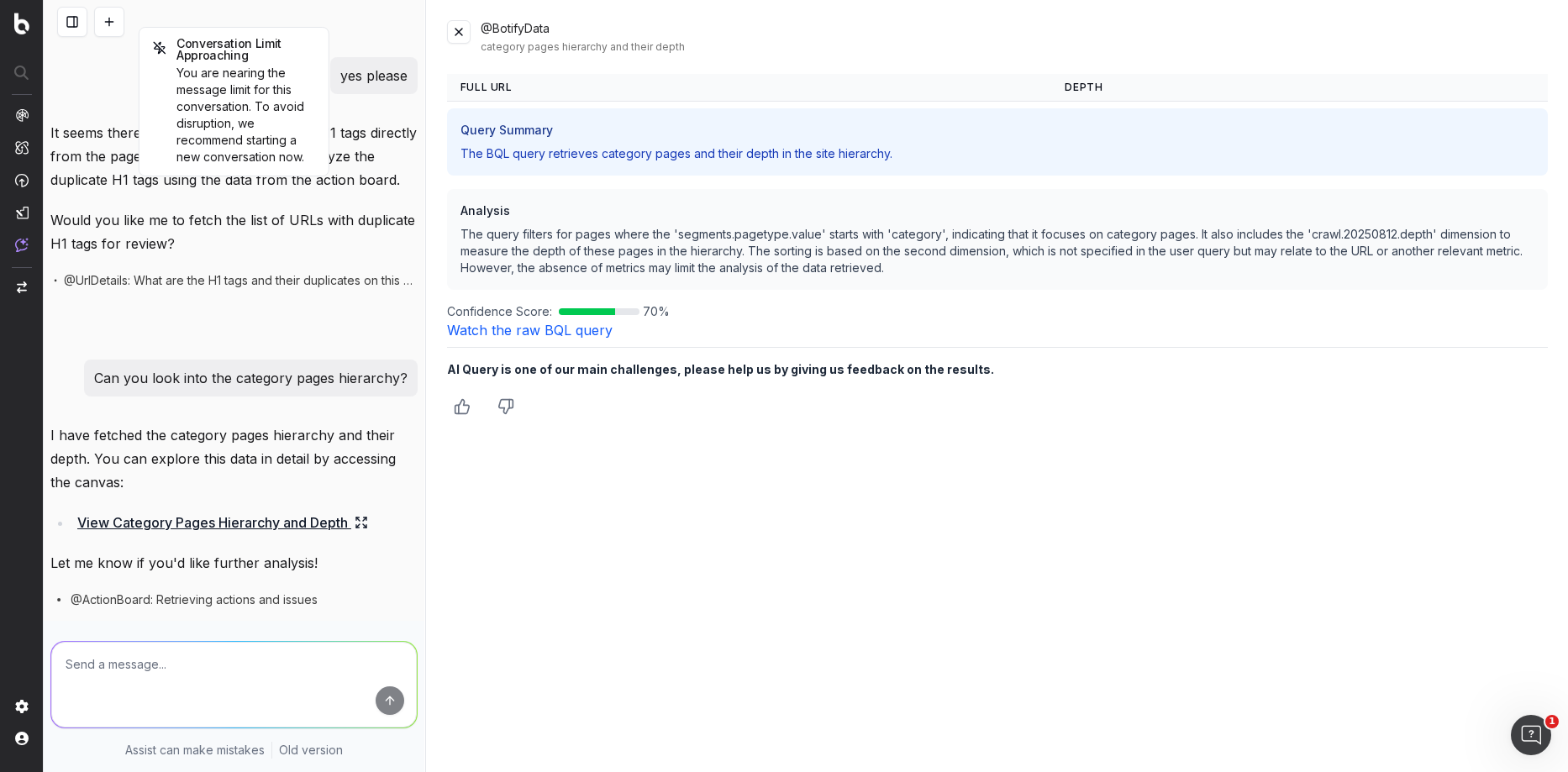
click at [265, 469] on p "I have fetched the category pages hierarchy and their depth. You can explore th…" at bounding box center [234, 458] width 368 height 71
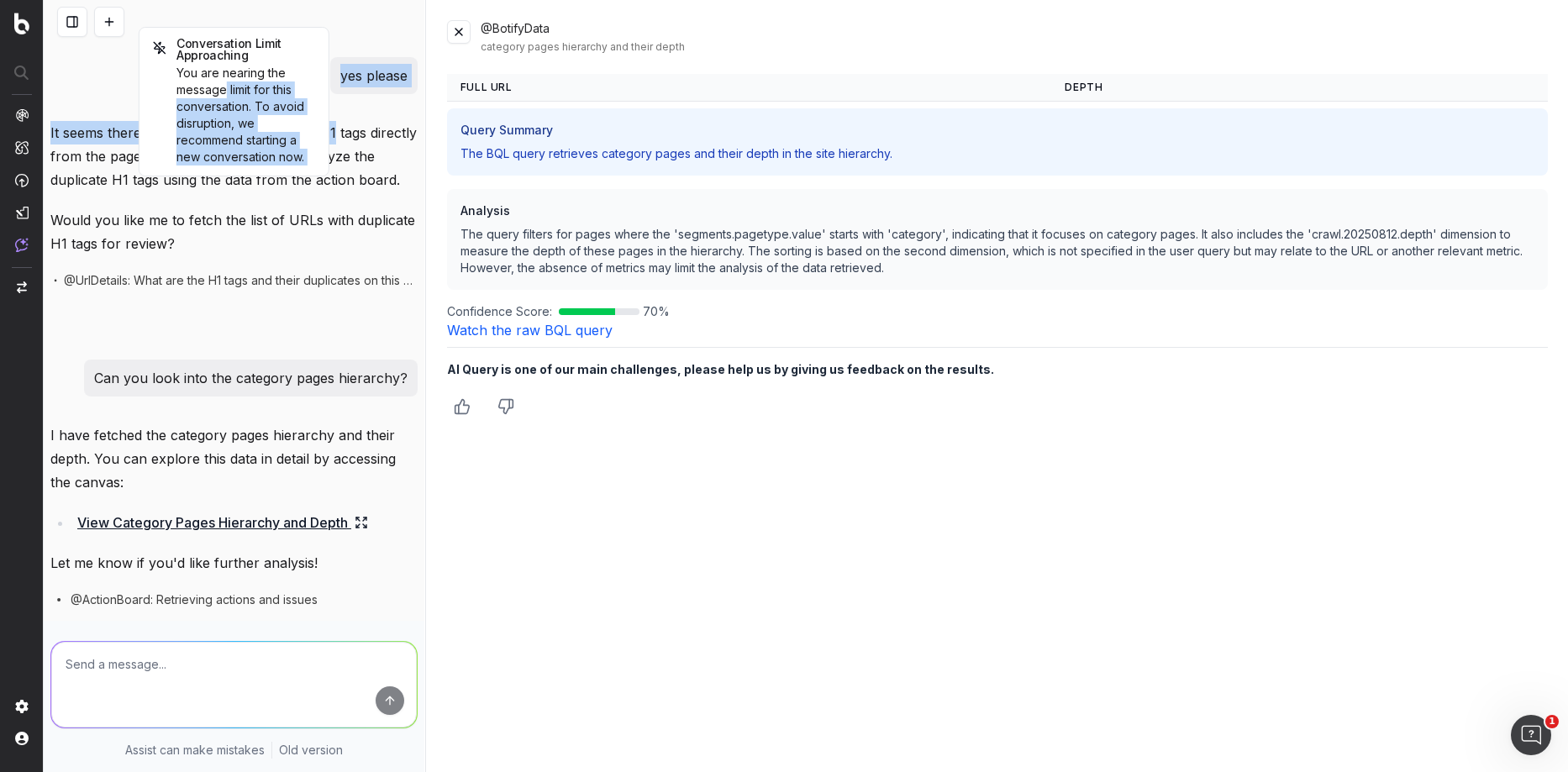
drag, startPoint x: 228, startPoint y: 97, endPoint x: 333, endPoint y: 104, distance: 105.2
click at [334, 103] on div "Conversation Limit Approaching You are nearing the message limit for this conve…" at bounding box center [234, 386] width 381 height 772
click at [114, 21] on button at bounding box center [109, 22] width 30 height 30
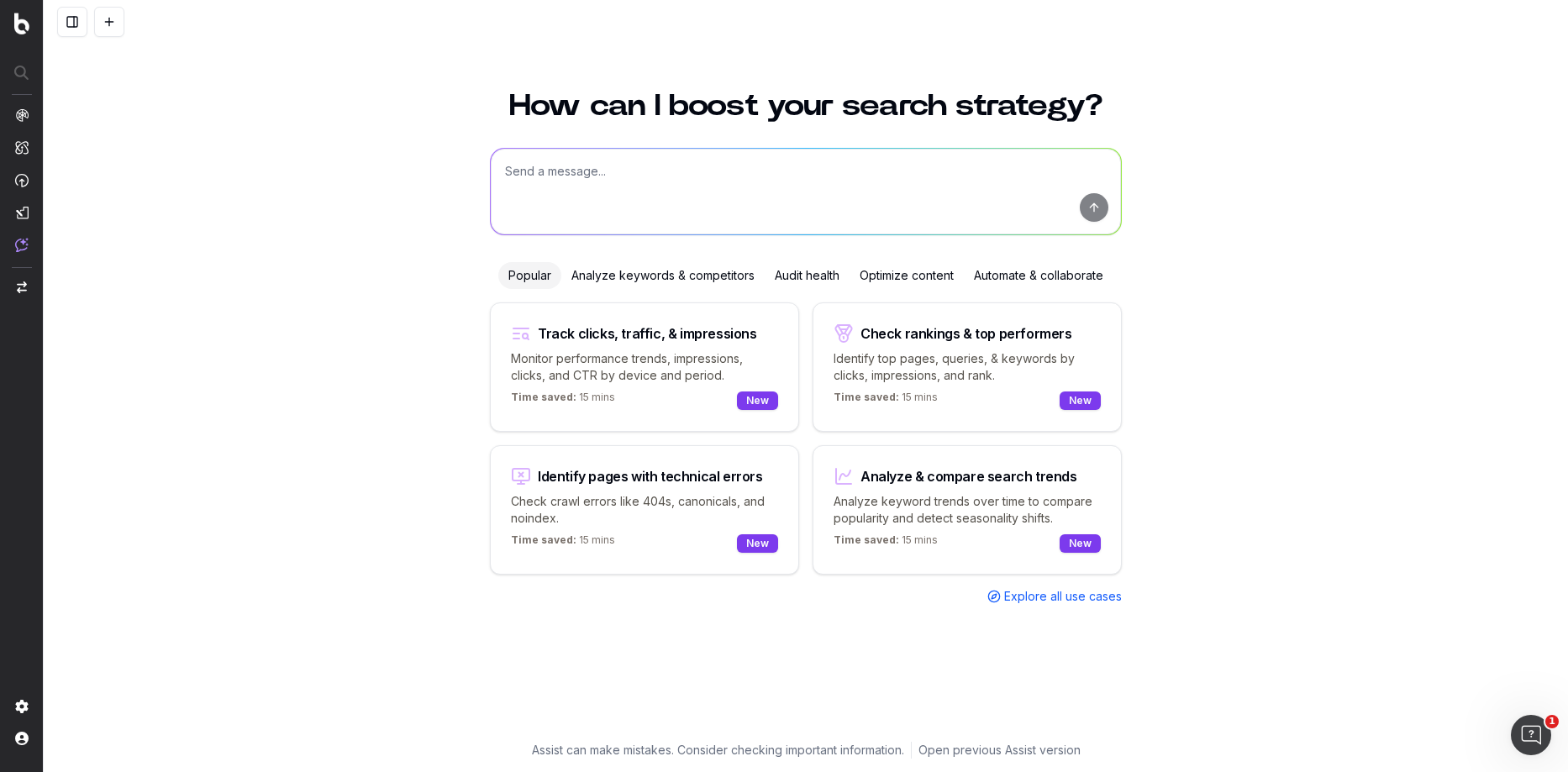
click at [532, 170] on textarea at bounding box center [805, 192] width 630 height 86
click at [652, 178] on textarea at bounding box center [805, 192] width 630 height 86
click at [630, 194] on textarea at bounding box center [805, 192] width 630 height 86
type textarea "Can you please analyse the heading hierarchy of the site?"
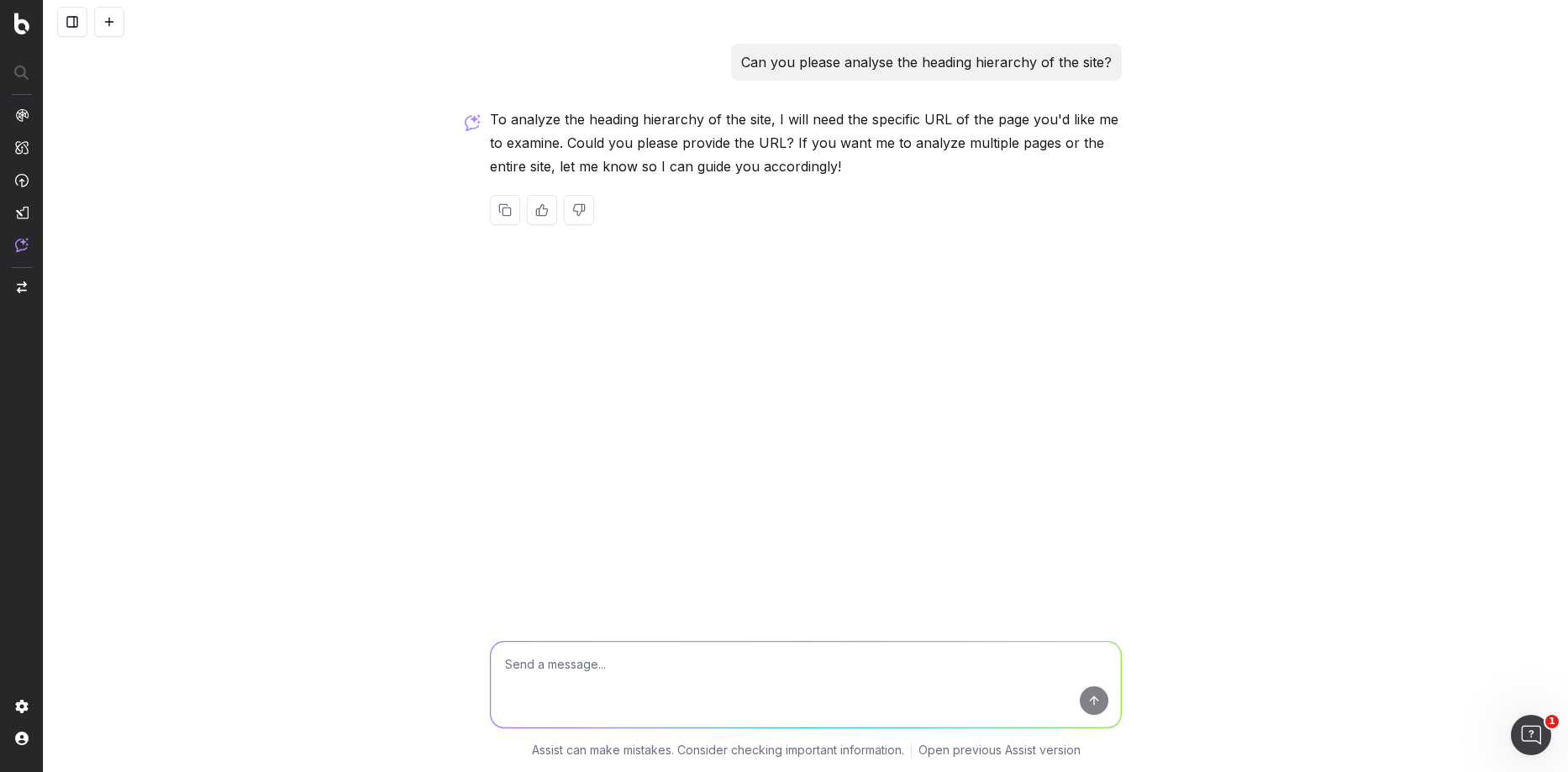
click at [523, 681] on textarea at bounding box center [805, 685] width 630 height 86
paste textarea "https://www.asos.com/women/dresses/cat/?cid=8799#nlid=ww|clothing|shop+by+produ…"
type textarea "https://www.asos.com/women/dresses/cat/?cid=8799#nlid=ww|clothing|shop+by+produ…"
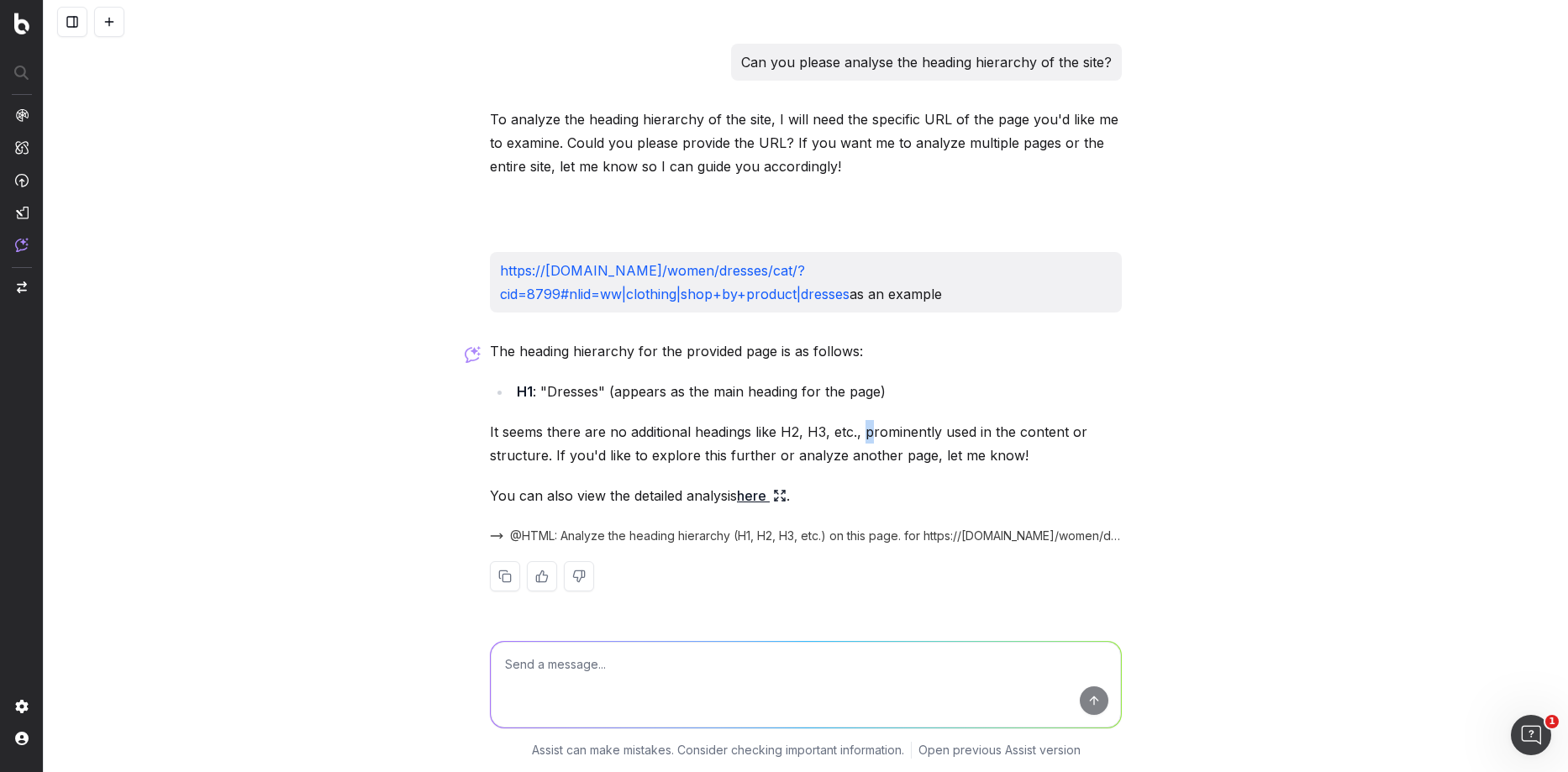
drag, startPoint x: 862, startPoint y: 429, endPoint x: 913, endPoint y: 432, distance: 51.1
click at [895, 431] on p "It seems there are no additional headings like H2, H3, etc., prominently used i…" at bounding box center [805, 443] width 632 height 47
click at [914, 432] on p "It seems there are no additional headings like H2, H3, etc., prominently used i…" at bounding box center [805, 443] width 632 height 47
